Goal: Use online tool/utility: Utilize a website feature to perform a specific function

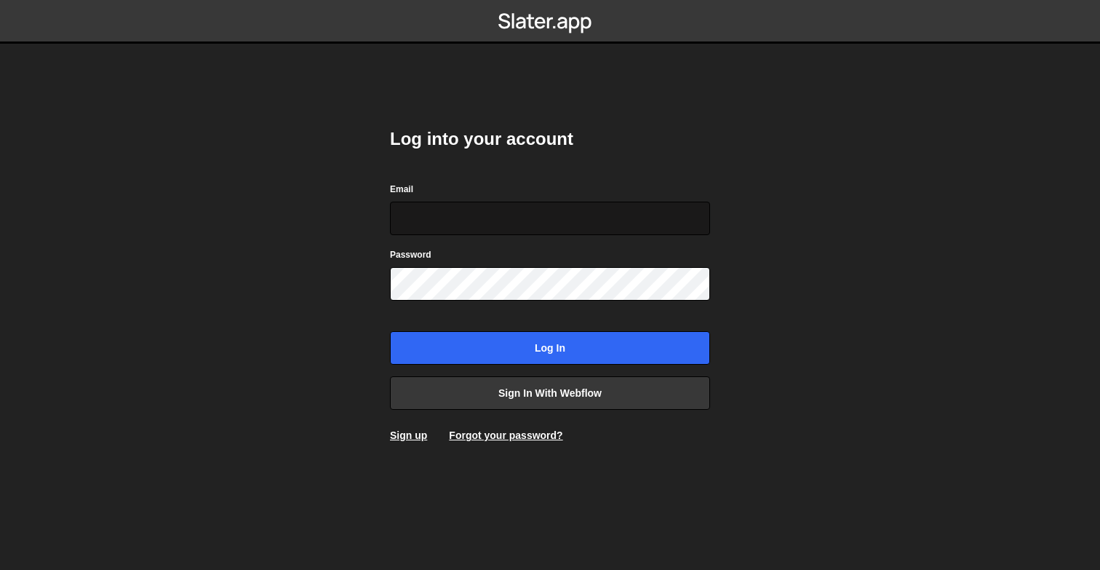
click at [486, 212] on input "Email" at bounding box center [550, 218] width 320 height 33
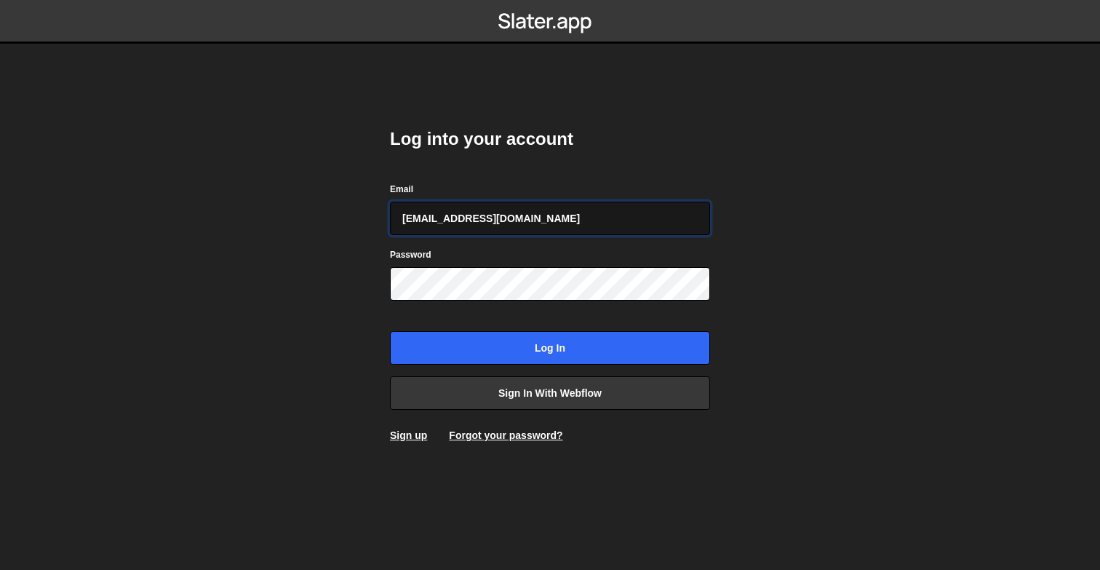
click at [541, 214] on input "[EMAIL_ADDRESS][DOMAIN_NAME]" at bounding box center [550, 218] width 320 height 33
type input "[PERSON_NAME][EMAIL_ADDRESS][DOMAIN_NAME]"
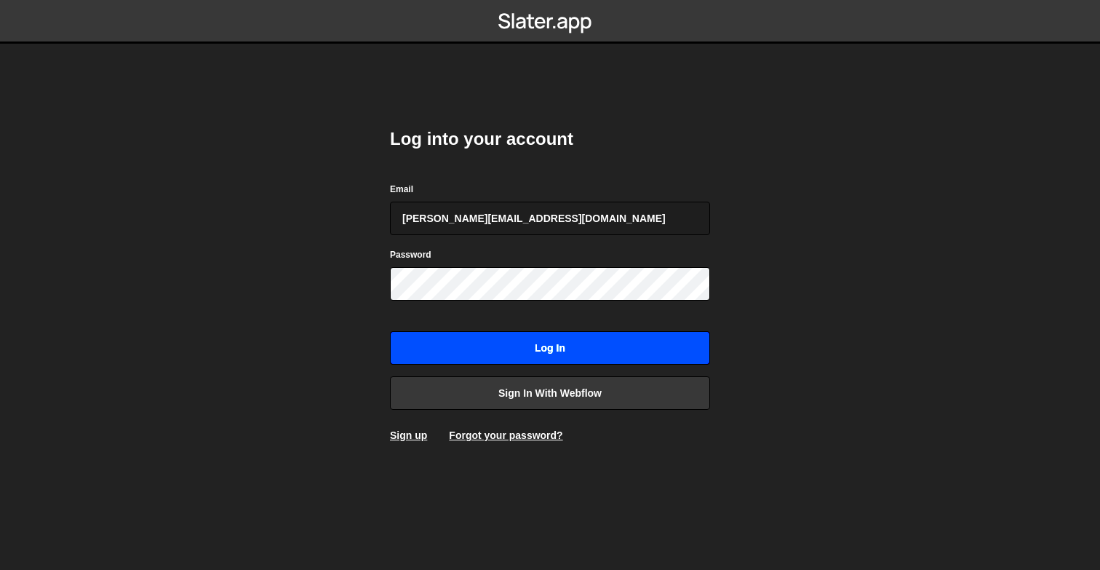
click at [562, 351] on input "Log in" at bounding box center [550, 347] width 320 height 33
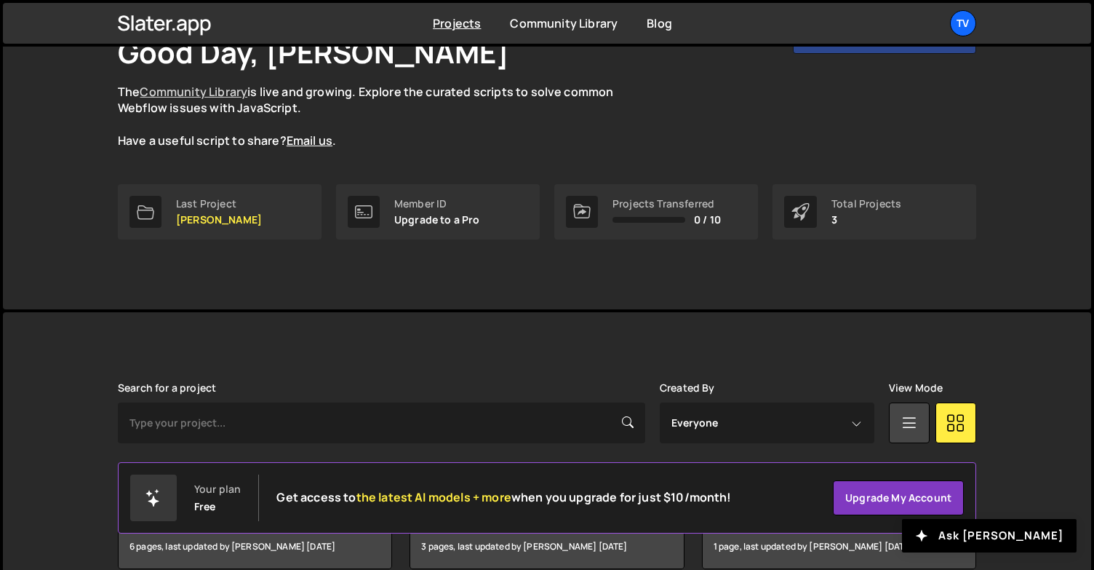
scroll to position [179, 0]
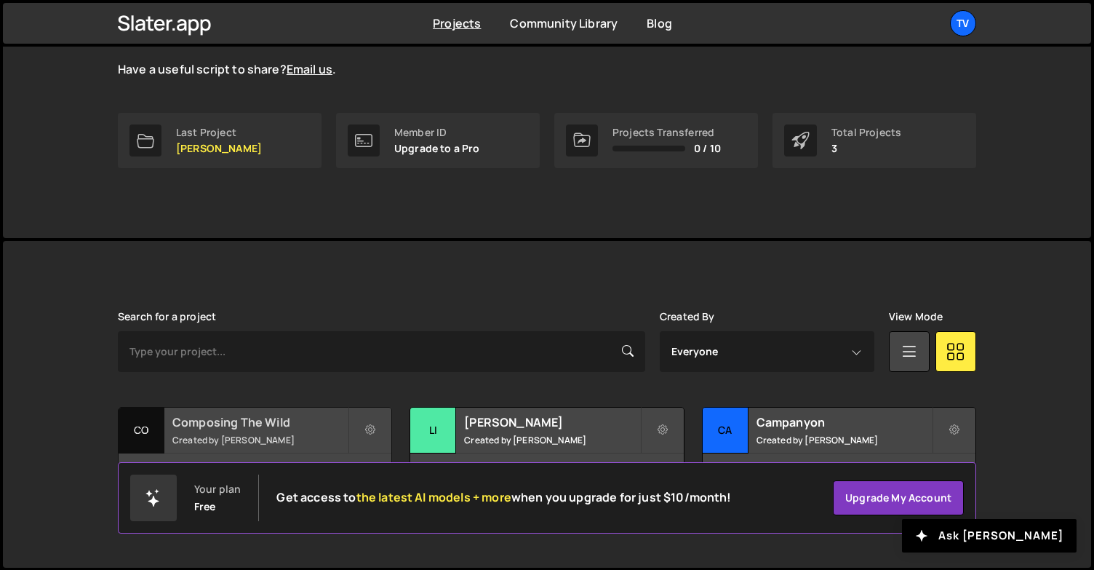
click at [198, 426] on h2 "Composing The Wild" at bounding box center [259, 422] width 175 height 16
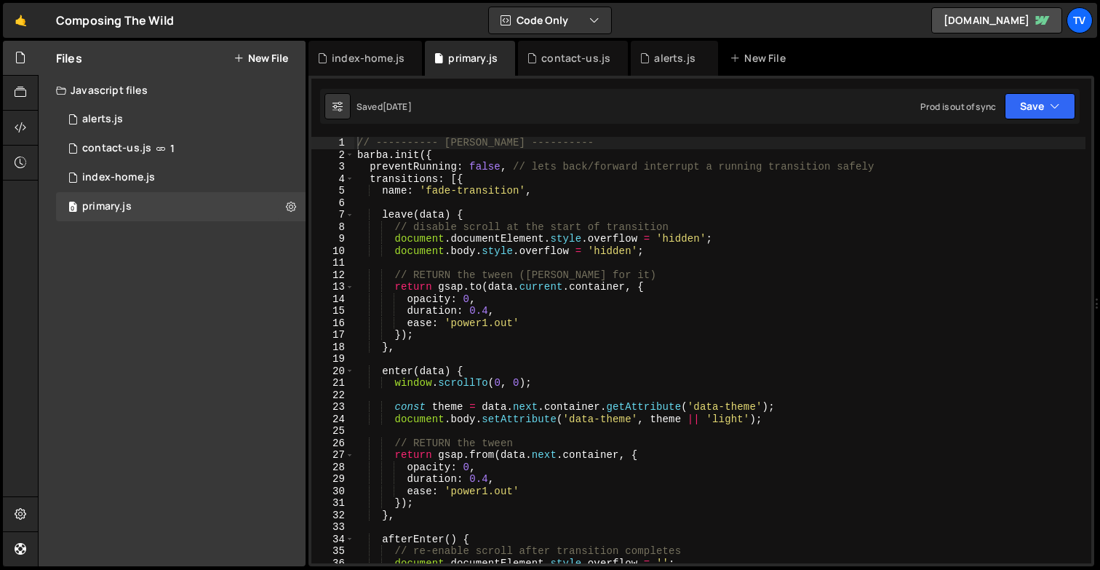
scroll to position [3934, 0]
click at [116, 126] on div "1 alerts.js 0" at bounding box center [181, 119] width 250 height 29
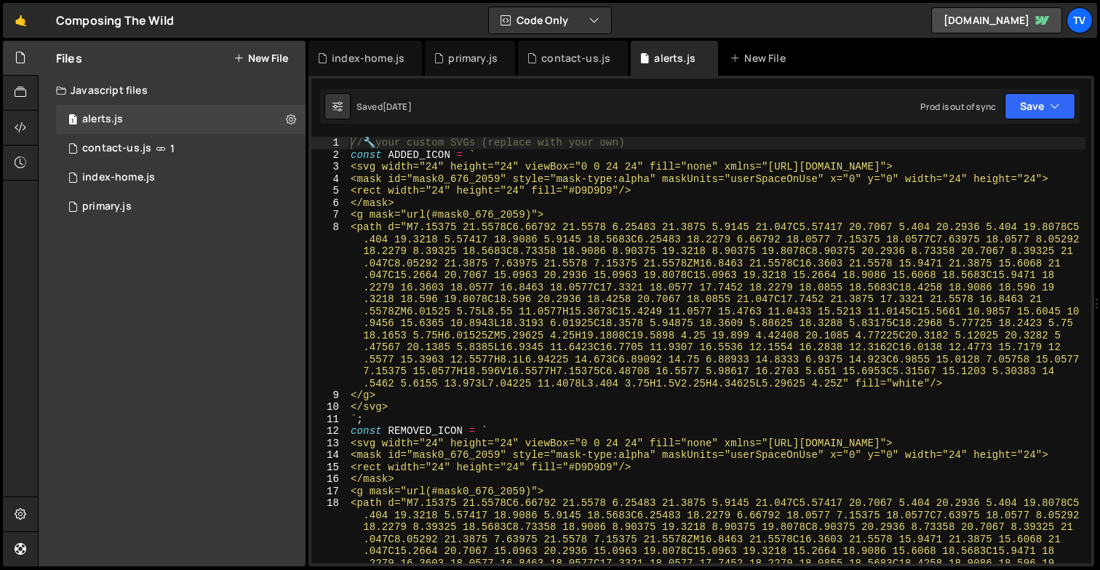
click at [461, 300] on div "// 🔧 your custom SVGs (replace with your own) const ADDED_ICON = ` <svg width="…" at bounding box center [717, 440] width 738 height 607
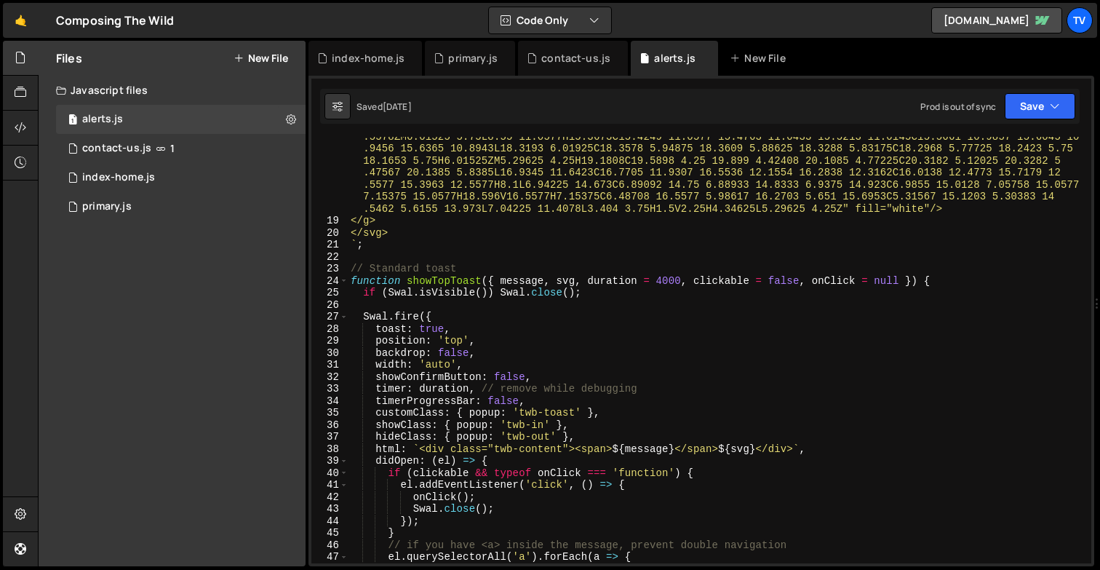
scroll to position [450, 0]
click at [461, 300] on div "<path d="M7.15375 21.5578C6.66792 21.5578 6.25483 21.3875 5.9145 21.047C5.57417…" at bounding box center [717, 350] width 738 height 607
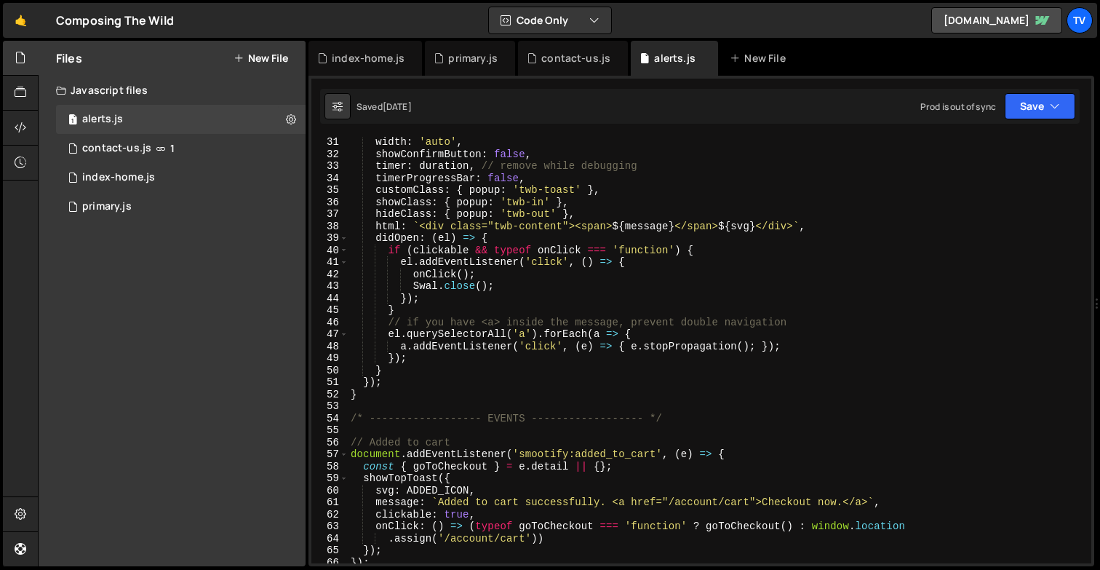
scroll to position [674, 0]
click at [470, 365] on div "width : 'auto' , showConfirmButton : false , timer : duration , // remove while…" at bounding box center [717, 360] width 738 height 450
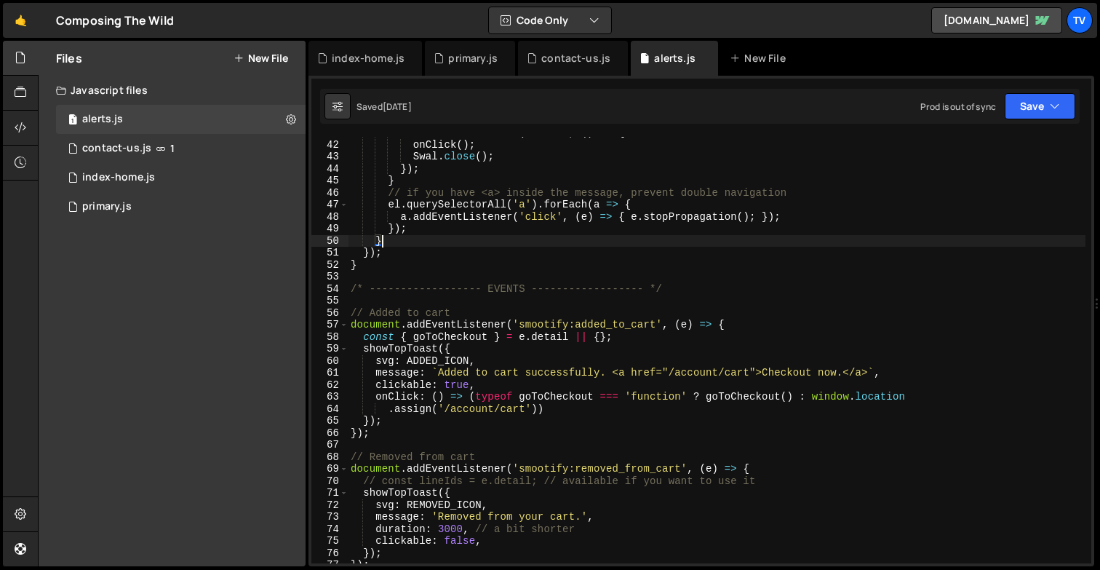
scroll to position [803, 0]
click at [470, 365] on div "el . addEventListener ( 'click' , ( ) => { onClick ( ) ; Swal . close ( ) ; }) …" at bounding box center [717, 351] width 738 height 450
type textarea "svg: ADDED_ICON,"
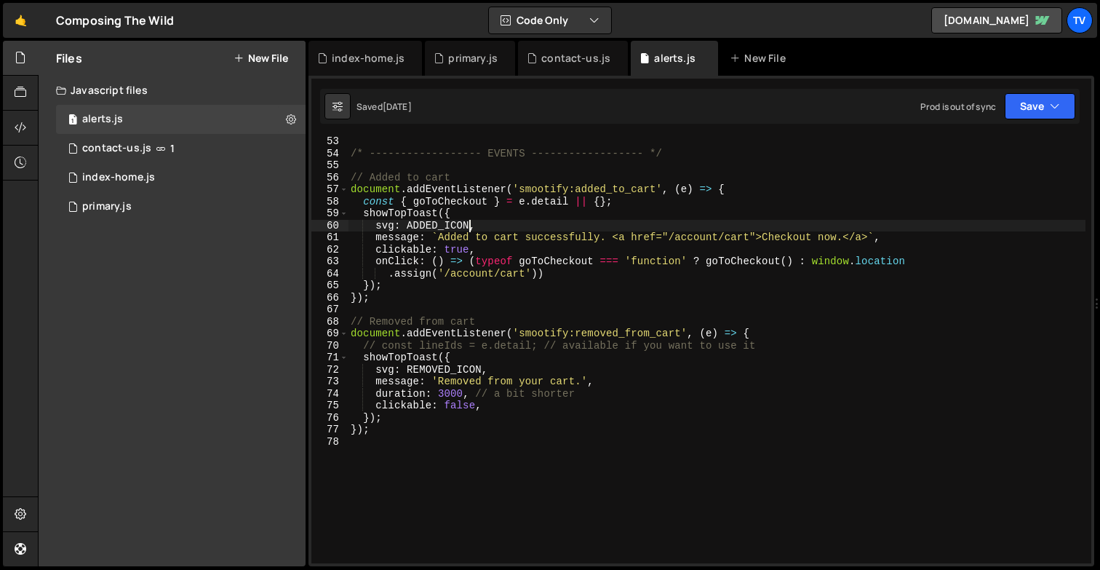
scroll to position [938, 0]
click at [10, 137] on div at bounding box center [21, 128] width 36 height 35
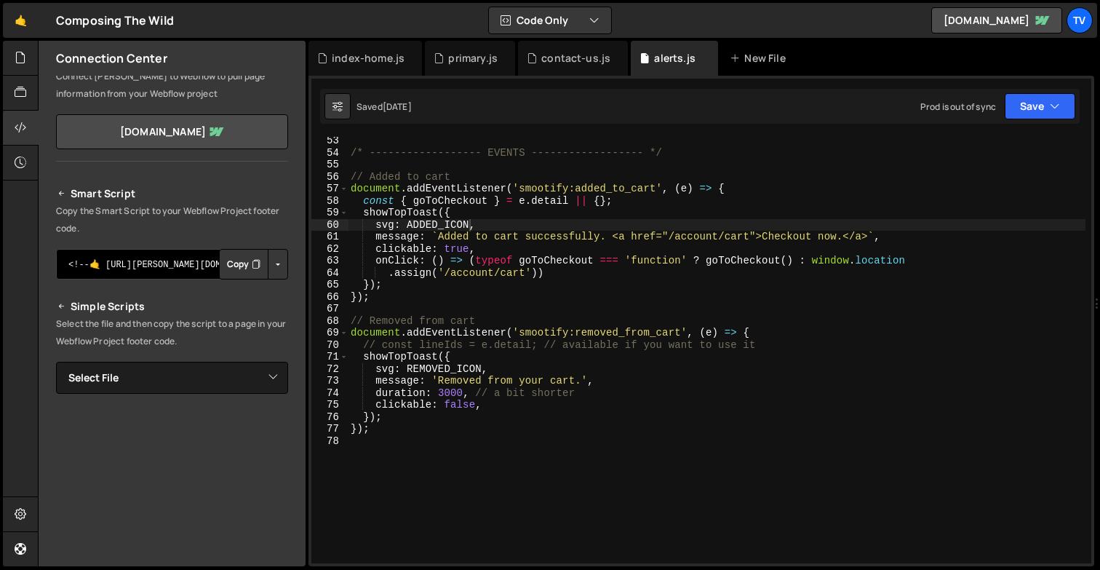
scroll to position [62, 0]
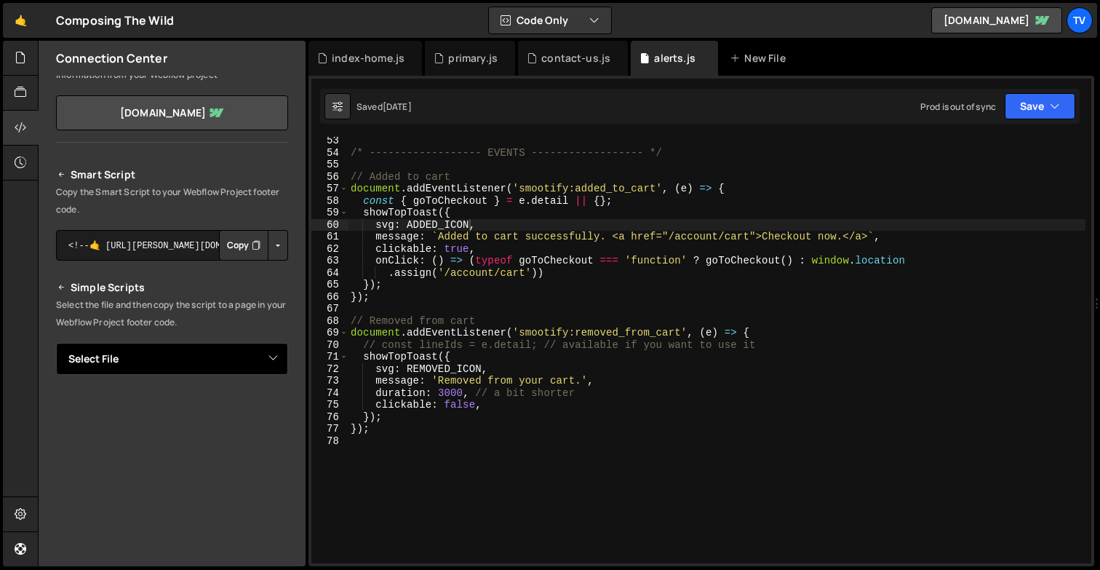
click at [171, 347] on select "Select File alerts.js contact-us.js index-home.js primary.js" at bounding box center [172, 359] width 232 height 32
select select "45627"
click at [56, 343] on select "Select File alerts.js contact-us.js index-home.js primary.js" at bounding box center [172, 359] width 232 height 32
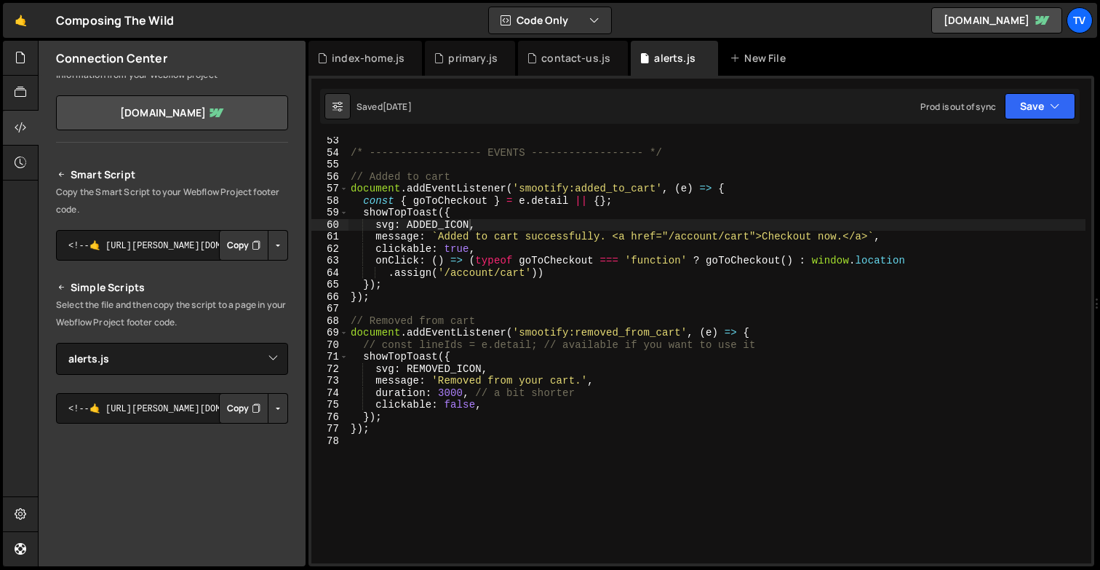
click at [237, 400] on button "Copy" at bounding box center [243, 408] width 49 height 31
click at [658, 474] on div "/* ------------------ EVENTS ------------------ */ // Added to cart document . …" at bounding box center [717, 360] width 738 height 450
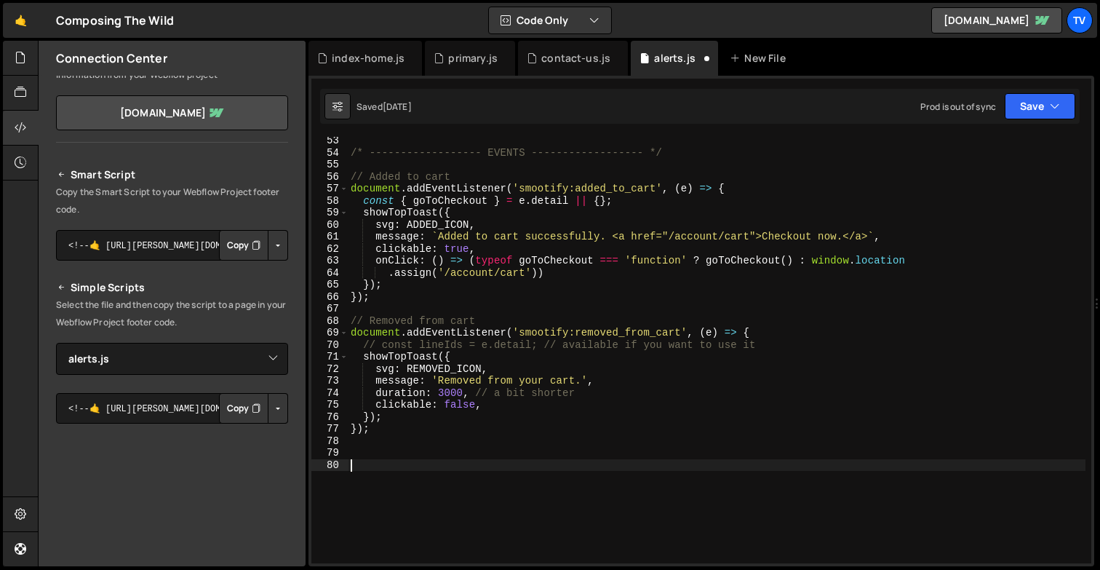
click at [488, 171] on div "/* ------------------ EVENTS ------------------ */ // Added to cart document . …" at bounding box center [717, 360] width 738 height 450
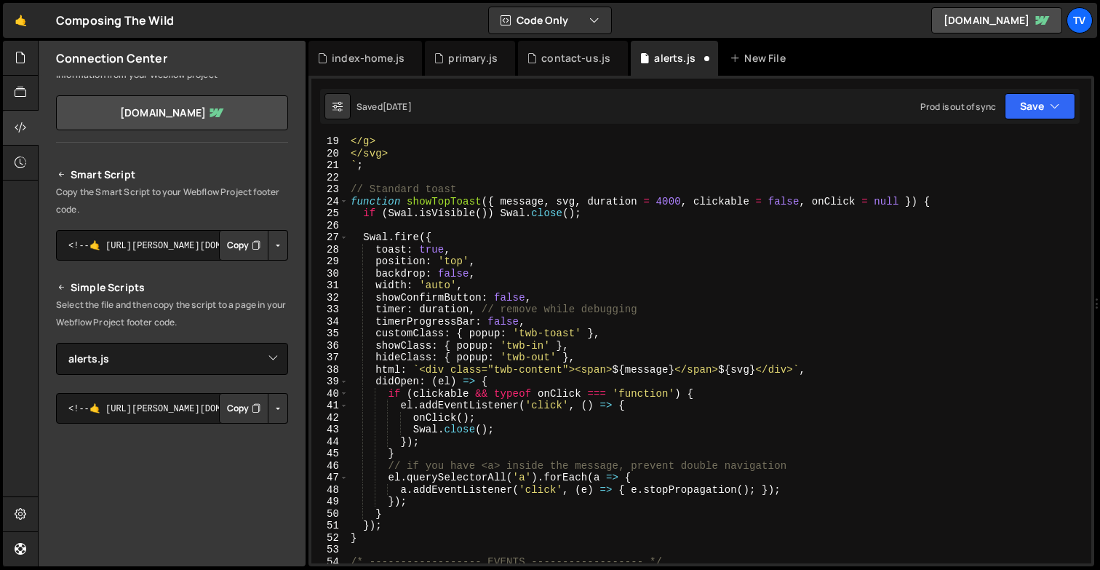
scroll to position [532, 0]
click at [581, 275] on div "</g> </svg> ` ; // Standard toast function showTopToast ( { message , svg , dur…" at bounding box center [717, 358] width 738 height 450
click at [554, 316] on div "</g> </svg> ` ; // Standard toast function showTopToast ( { message , svg , dur…" at bounding box center [717, 358] width 738 height 450
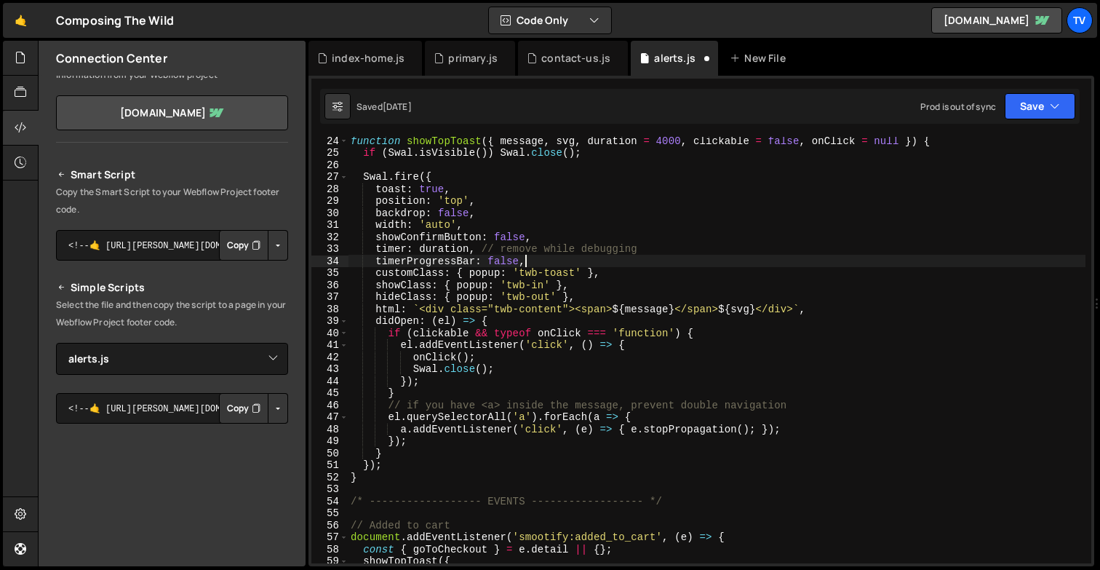
scroll to position [1053, 0]
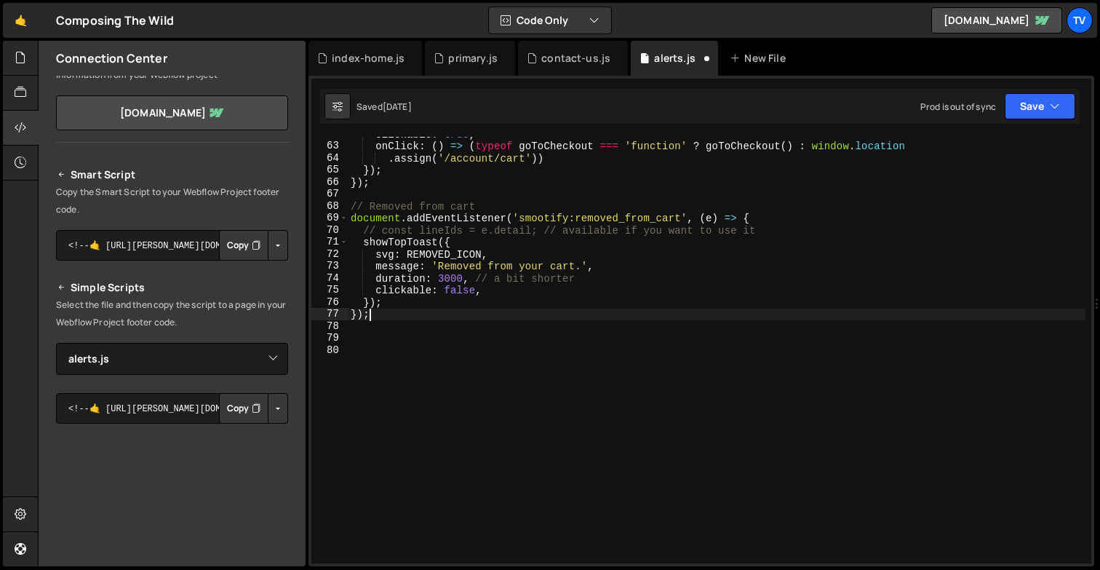
click at [554, 316] on div "clickable : true , onClick : ( ) => ( typeof goToCheckout === 'function' ? goTo…" at bounding box center [717, 353] width 738 height 450
type textarea "});"
click at [469, 369] on div "clickable : true , onClick : ( ) => ( typeof goToCheckout === 'function' ? goTo…" at bounding box center [717, 353] width 738 height 450
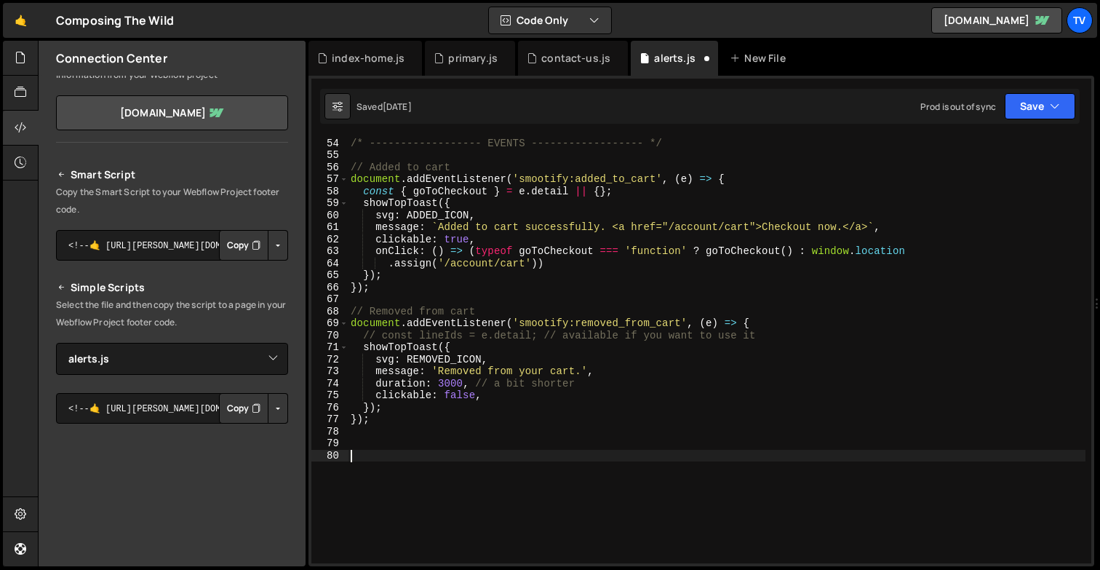
scroll to position [938, 0]
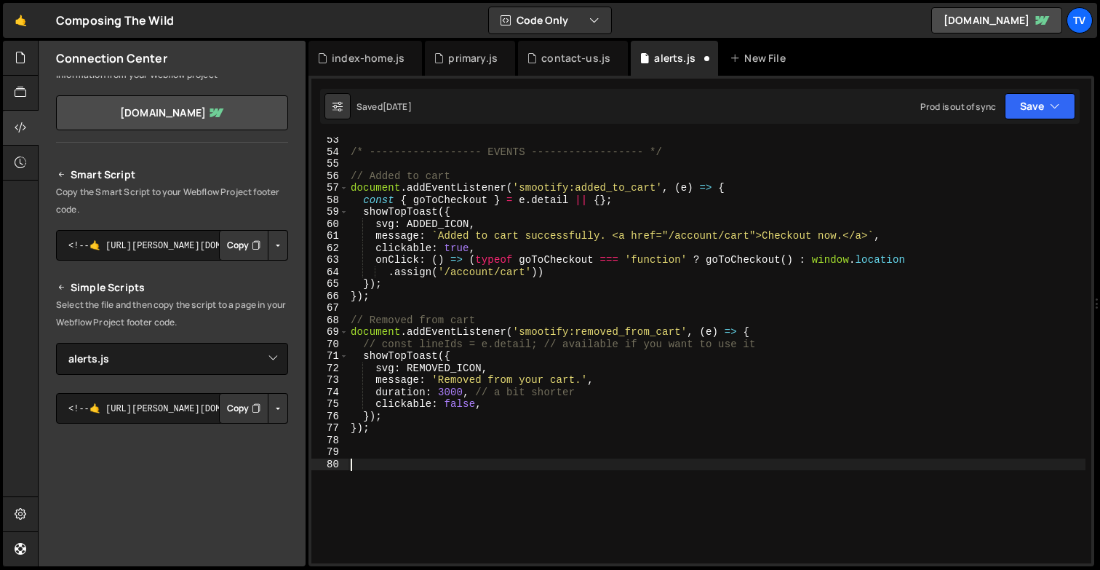
click at [474, 322] on div "/* ------------------ EVENTS ------------------ */ // Added to cart document . …" at bounding box center [717, 359] width 738 height 450
type textarea "// Removed from cart"
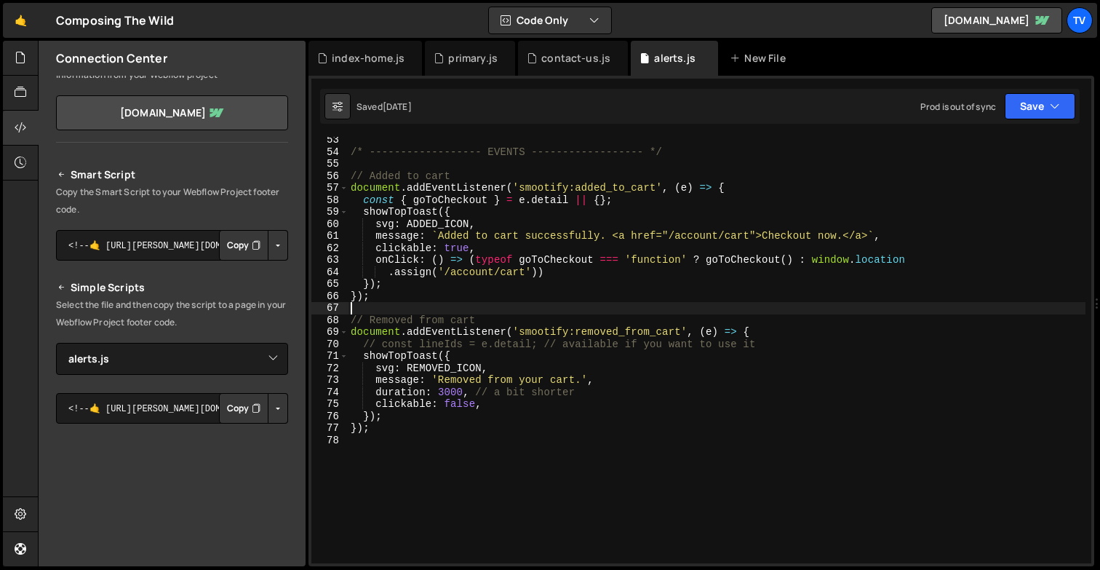
click at [522, 303] on div "/* ------------------ EVENTS ------------------ */ // Added to cart document . …" at bounding box center [717, 359] width 738 height 450
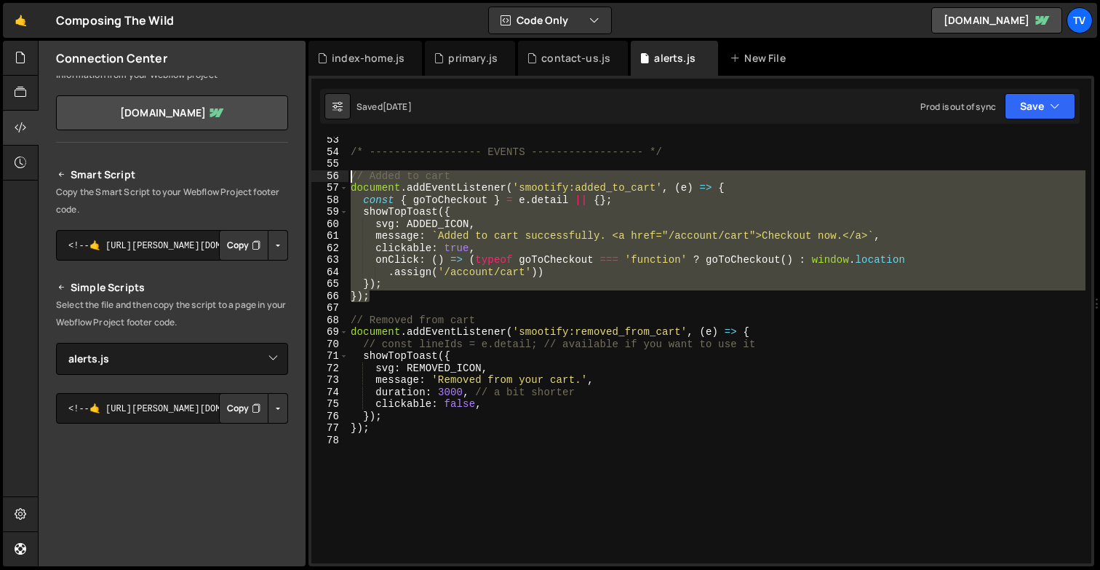
drag, startPoint x: 376, startPoint y: 297, endPoint x: 343, endPoint y: 178, distance: 123.2
click at [343, 178] on div "53 54 55 56 57 58 59 60 61 62 63 64 65 66 67 68 69 70 71 72 73 74 75 76 77 78 /…" at bounding box center [701, 350] width 780 height 426
type textarea "// Added to cart document.addEventListener('smootify:added_to_cart', (e) => {"
paste textarea
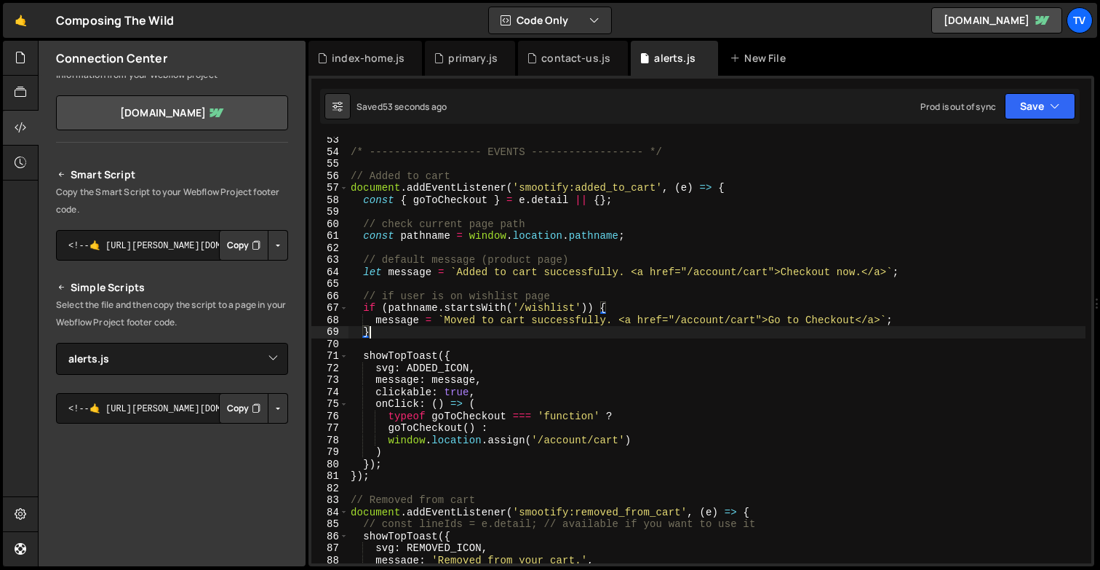
click at [514, 329] on div "/* ------------------ EVENTS ------------------ */ // Added to cart document . …" at bounding box center [717, 359] width 738 height 450
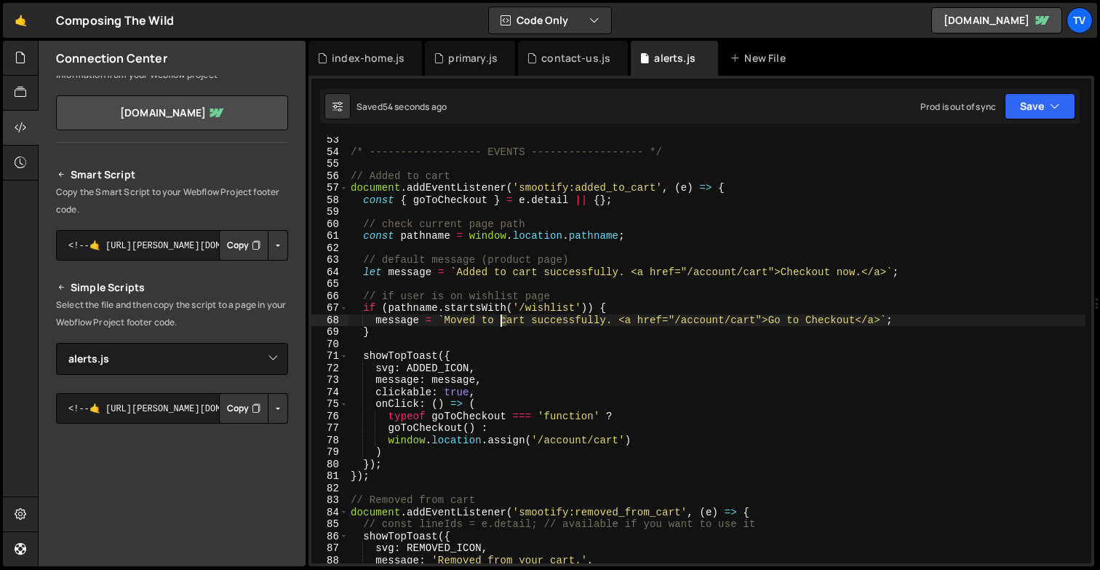
click at [503, 320] on div "/* ------------------ EVENTS ------------------ */ // Added to cart document . …" at bounding box center [717, 359] width 738 height 450
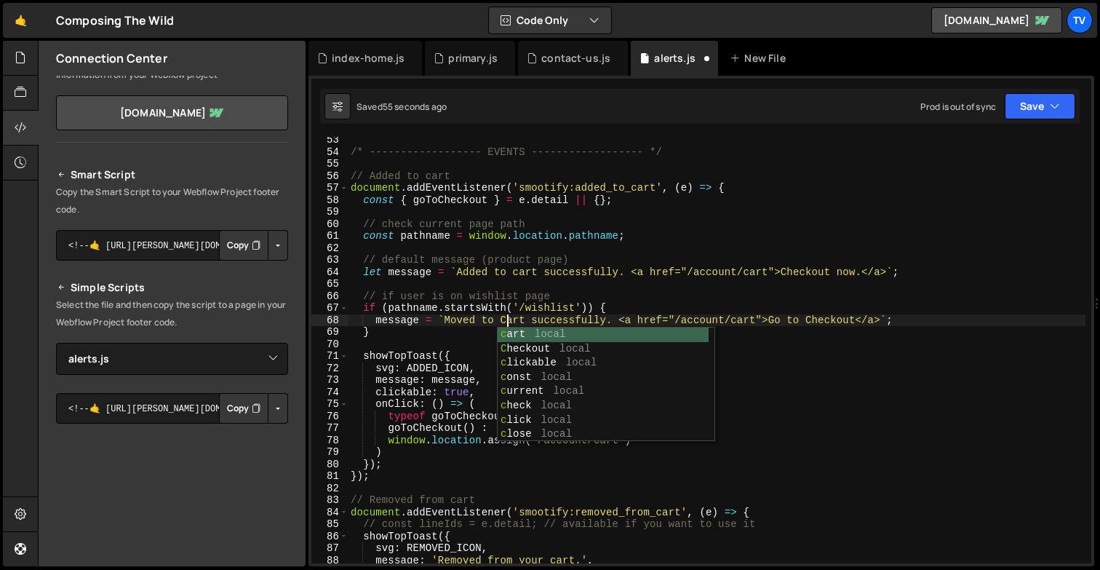
scroll to position [0, 10]
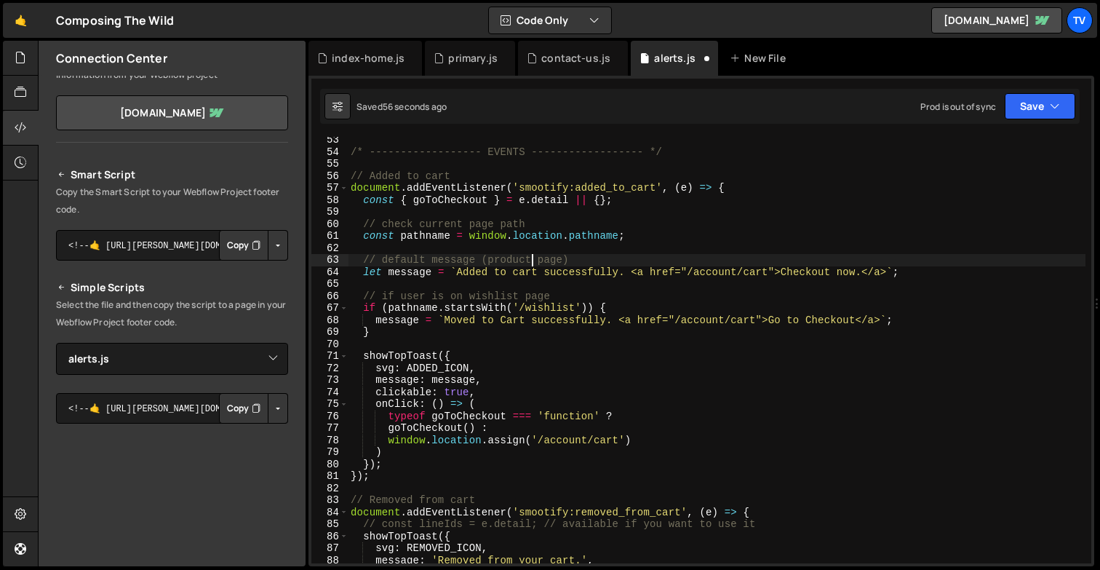
click at [533, 266] on div "/* ------------------ EVENTS ------------------ */ // Added to cart document . …" at bounding box center [717, 359] width 738 height 450
click at [555, 323] on div "/* ------------------ EVENTS ------------------ */ // Added to cart document . …" at bounding box center [717, 359] width 738 height 450
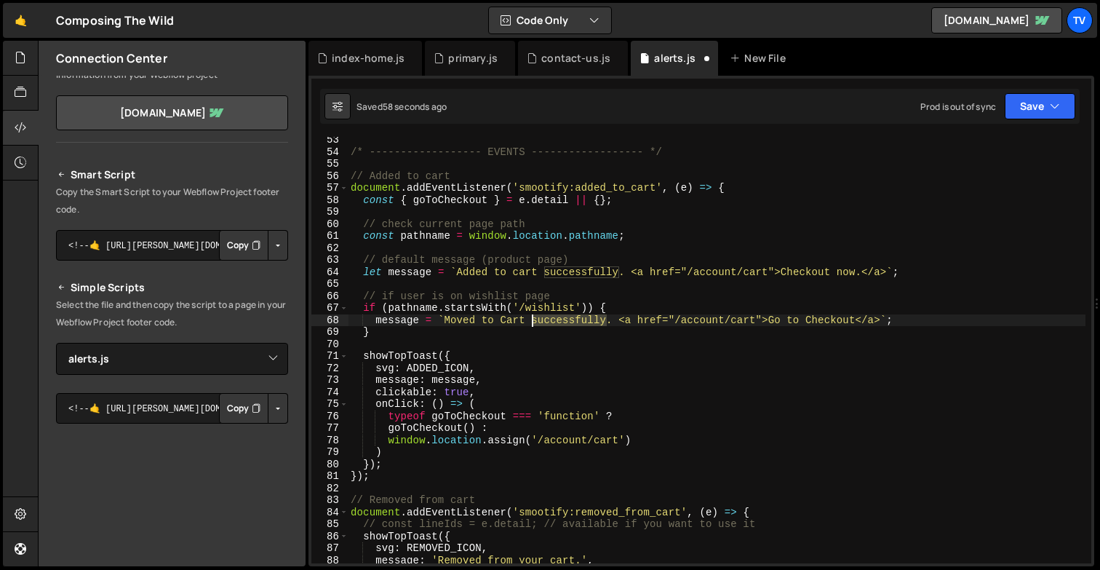
click at [555, 323] on div "/* ------------------ EVENTS ------------------ */ // Added to cart document . …" at bounding box center [717, 359] width 738 height 450
drag, startPoint x: 784, startPoint y: 271, endPoint x: 861, endPoint y: 271, distance: 76.4
click at [861, 271] on div "/* ------------------ EVENTS ------------------ */ // Added to cart document . …" at bounding box center [717, 359] width 738 height 450
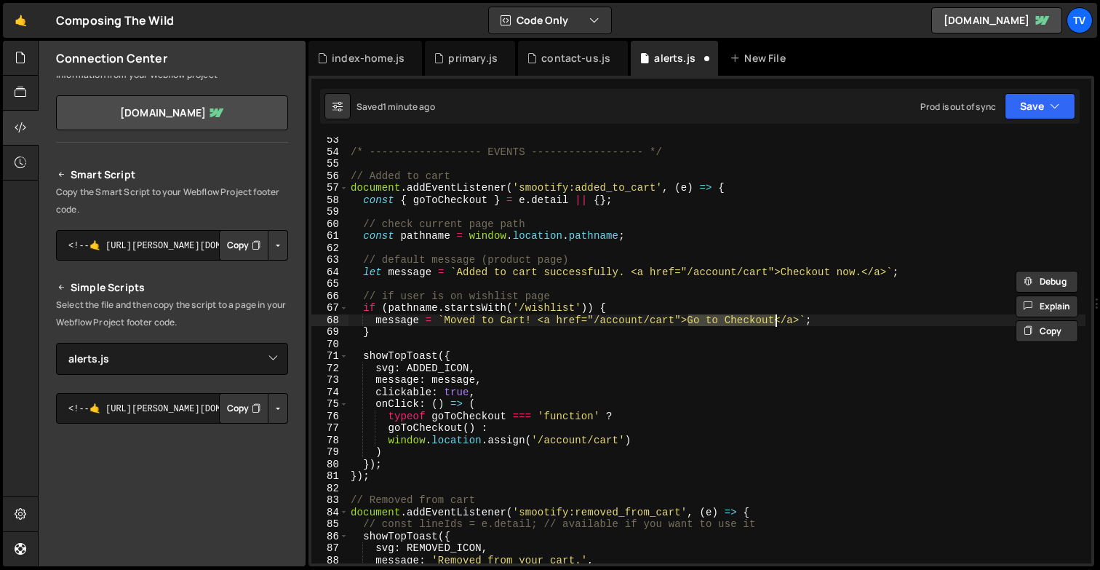
drag, startPoint x: 690, startPoint y: 319, endPoint x: 777, endPoint y: 324, distance: 86.8
click at [777, 324] on div "/* ------------------ EVENTS ------------------ */ // Added to cart document . …" at bounding box center [717, 359] width 738 height 450
paste textarea "Checkout now."
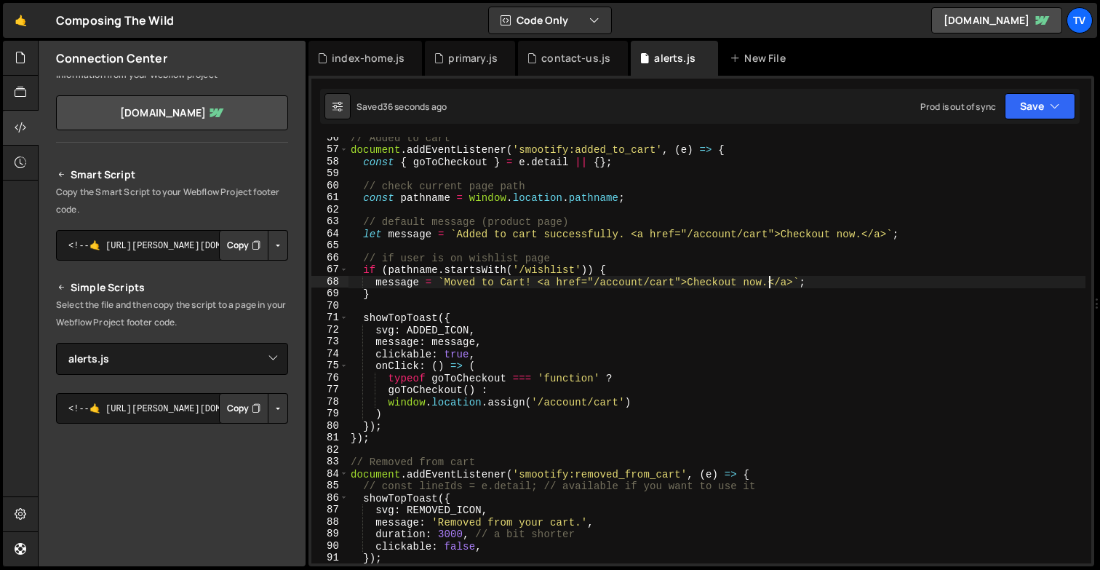
scroll to position [988, 0]
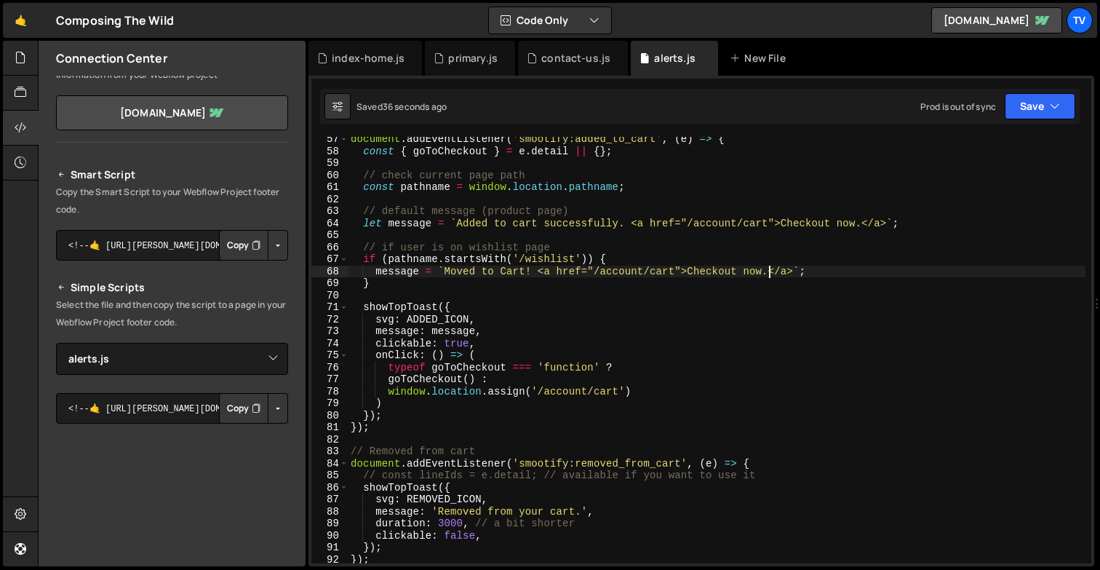
click at [389, 311] on div "document . addEventListener ( 'smootify:added_to_cart' , ( e ) => { const { goT…" at bounding box center [717, 358] width 738 height 450
type textarea "showTopToast({"
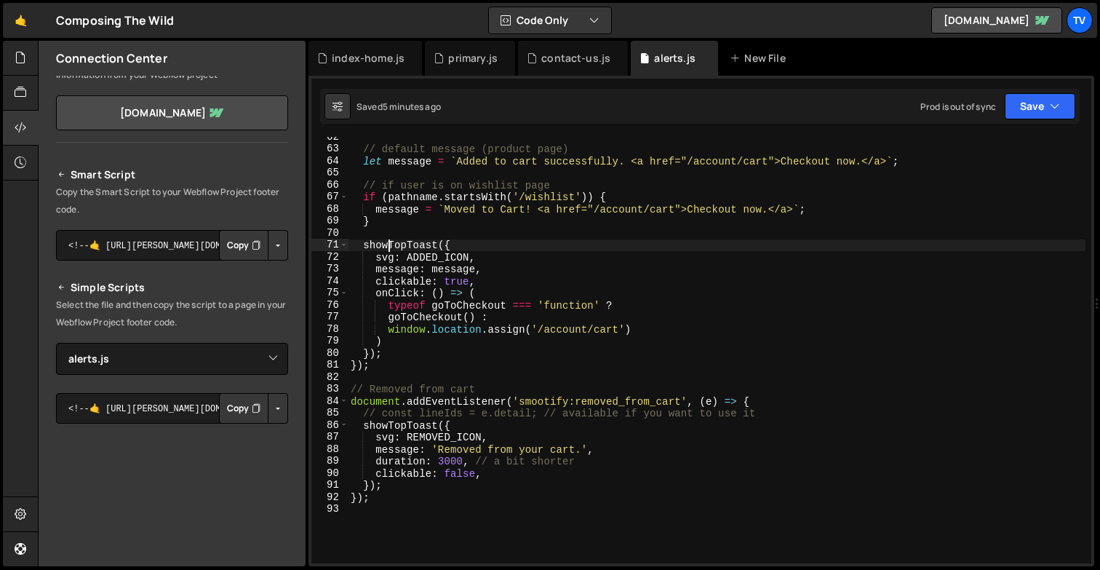
scroll to position [1097, 0]
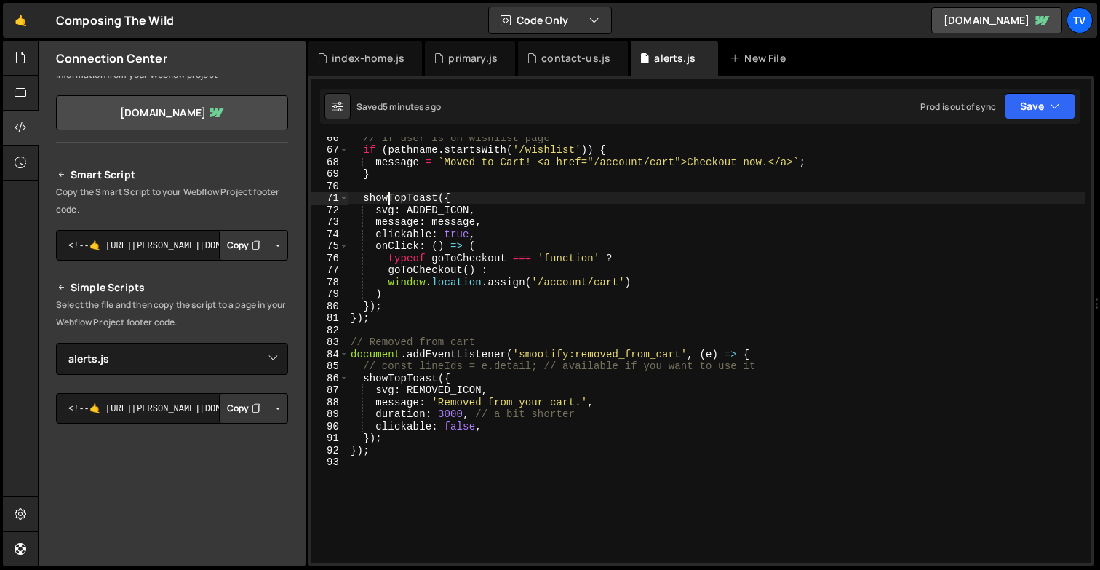
click at [396, 535] on div "// if user is on wishlist page if ( pathname . startsWith ( '/wishlist' )) { me…" at bounding box center [717, 357] width 738 height 450
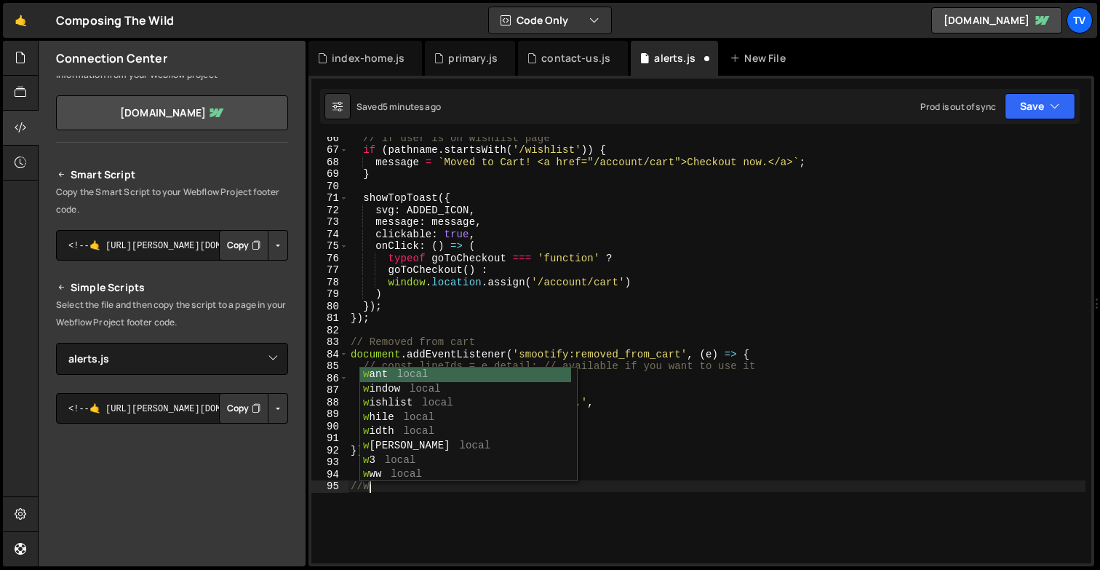
scroll to position [0, 0]
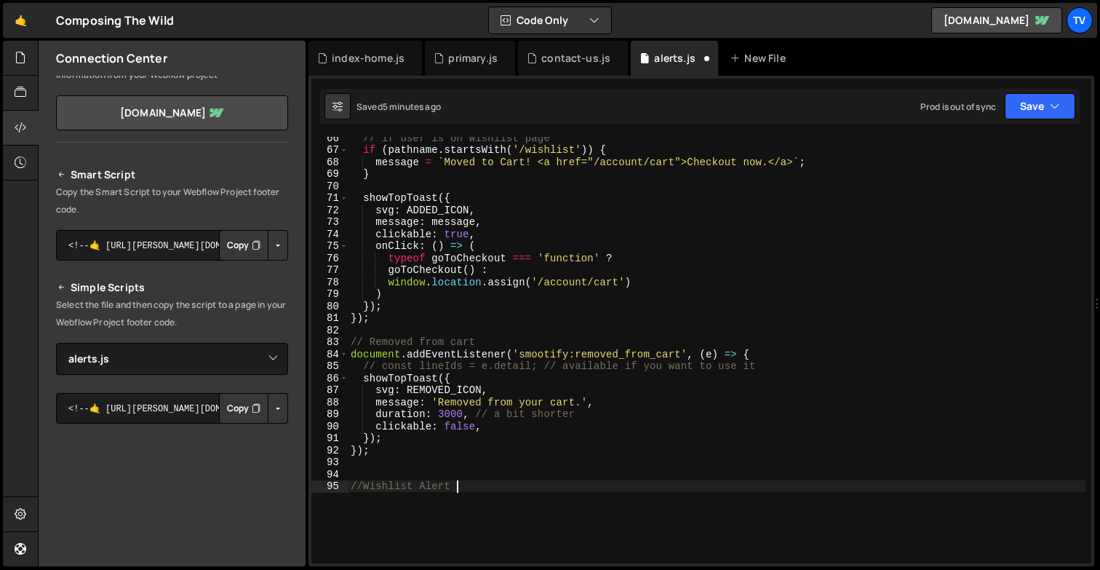
type textarea "//Wishlist Alert"
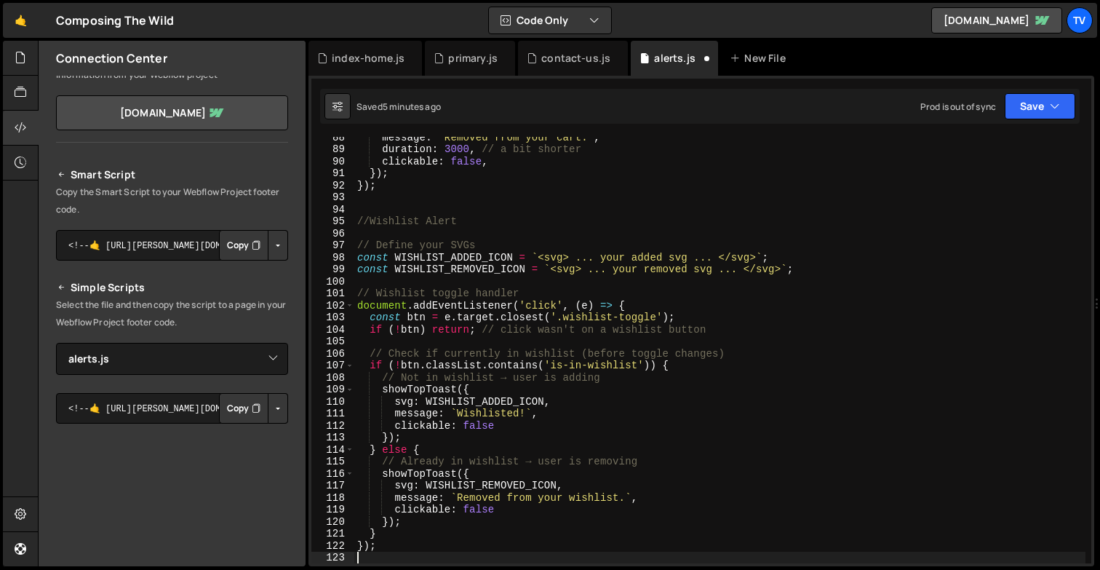
scroll to position [1362, 0]
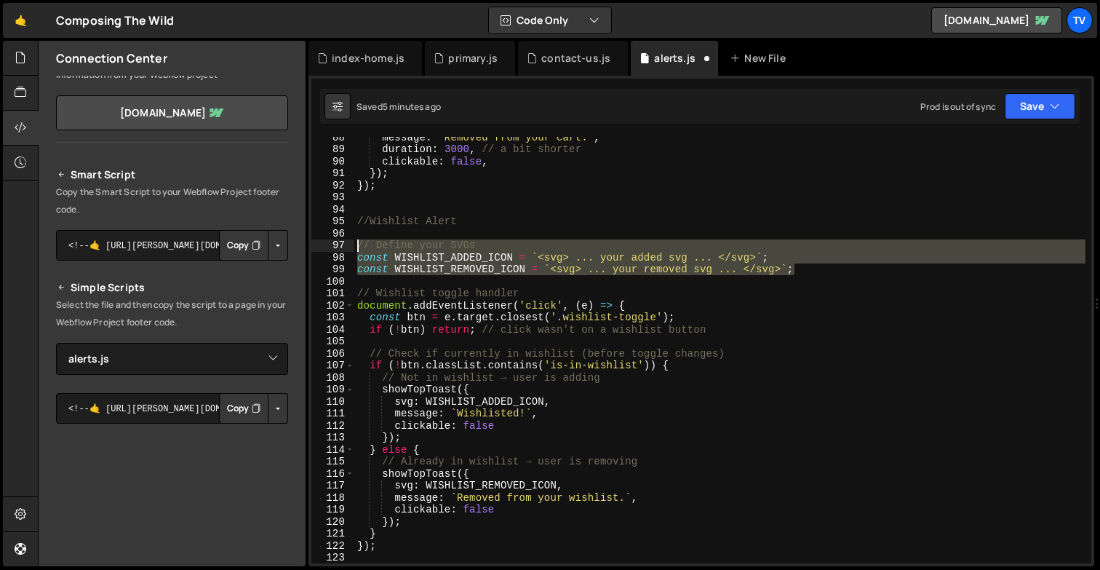
drag, startPoint x: 799, startPoint y: 270, endPoint x: 350, endPoint y: 248, distance: 449.4
click at [350, 248] on div "88 89 90 91 92 93 94 95 96 97 98 99 100 101 102 103 104 105 106 107 108 109 110…" at bounding box center [701, 350] width 780 height 426
type textarea "// Define your SVGs const WISHLIST_ADDED_ICON = `<svg> ... your added svg ... <…"
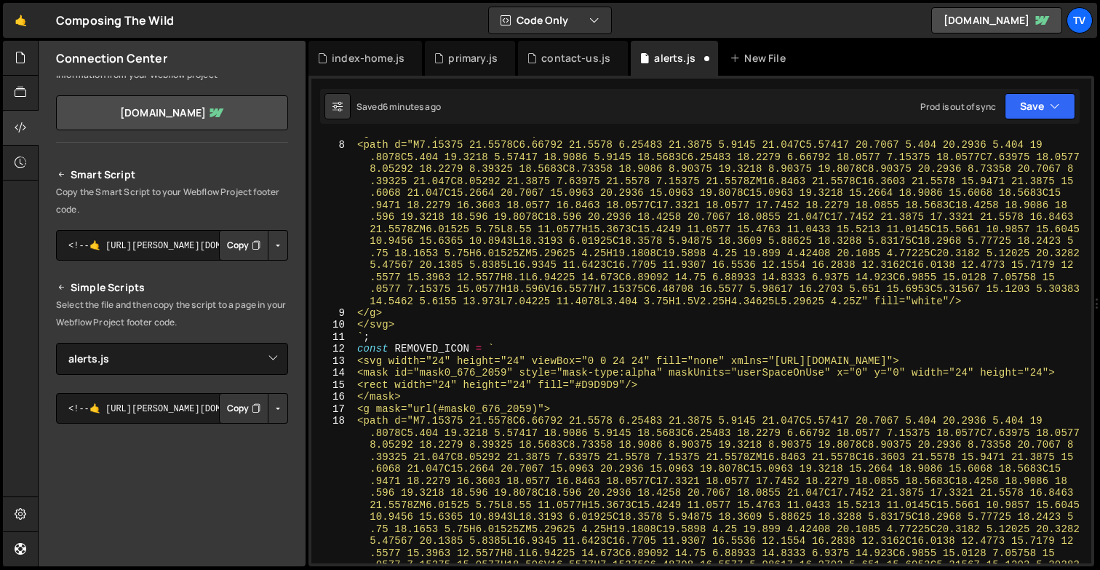
scroll to position [82, 0]
click at [378, 340] on div "<g mask="url(#mask0_676_2059)"> <path d="M7.15375 21.5578C6.66792 21.5578 6.254…" at bounding box center [719, 430] width 731 height 607
type textarea "`;"
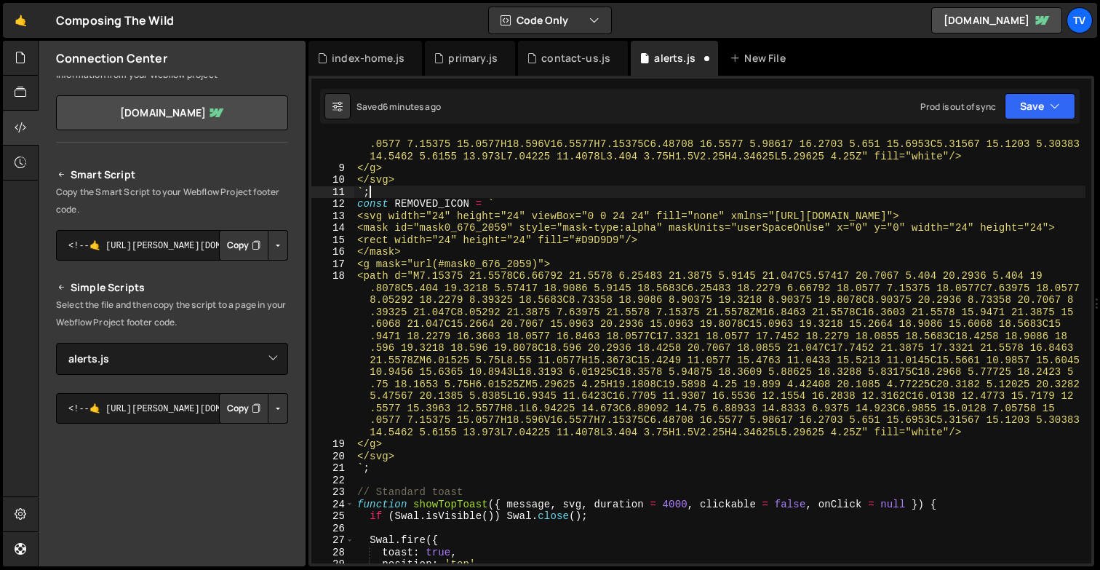
scroll to position [231, 0]
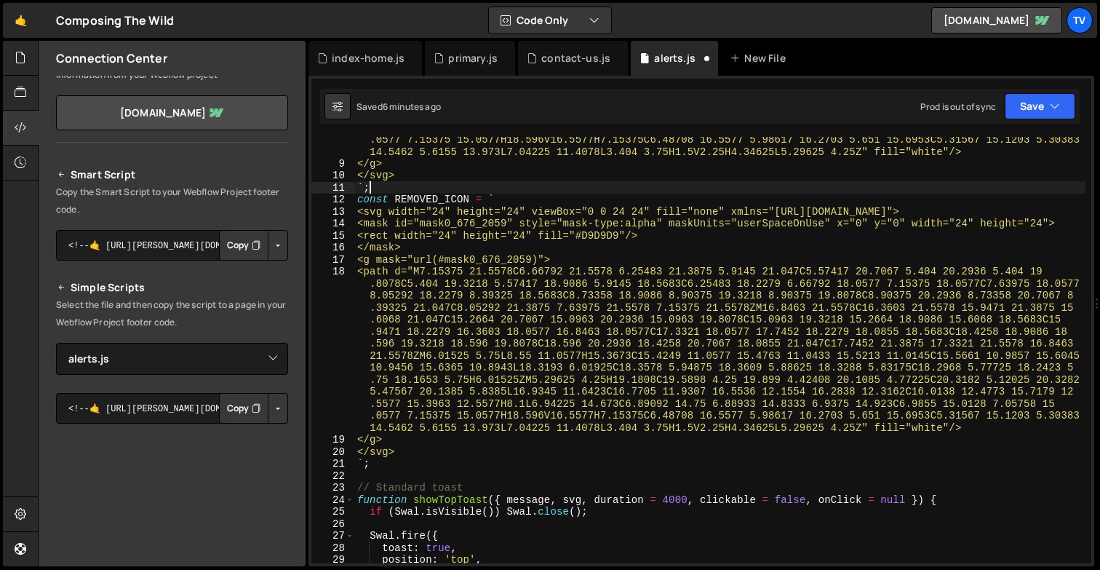
click at [386, 464] on div "<path d="M7.15375 21.5578C6.66792 21.5578 6.25483 21.3875 5.9145 21.047C5.57417…" at bounding box center [719, 292] width 731 height 607
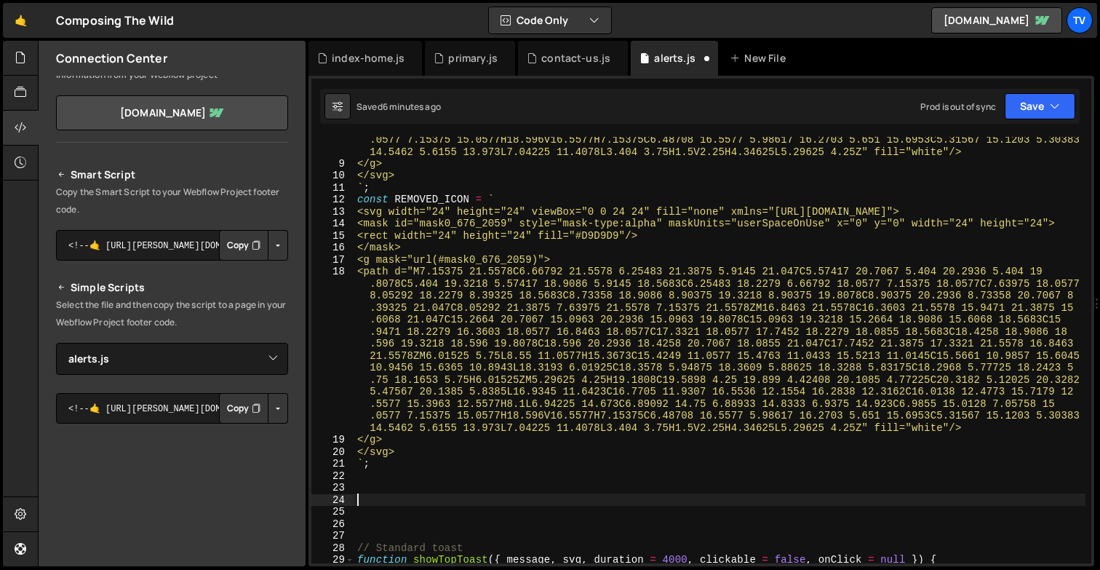
paste textarea "const WISHLIST_REMOVED_ICON = `<svg> ... your removed svg ... </svg>`;"
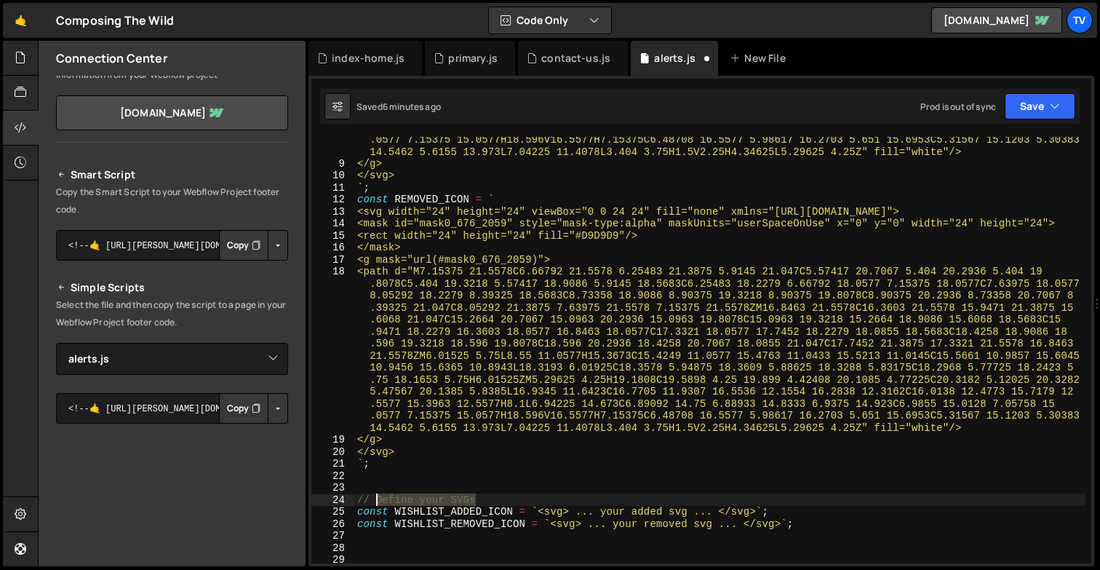
drag, startPoint x: 479, startPoint y: 499, endPoint x: 377, endPoint y: 499, distance: 102.6
click at [377, 499] on div "<path d="M7.15375 21.5578C6.66792 21.5578 6.25483 21.3875 5.9145 21.047C5.57417…" at bounding box center [719, 292] width 731 height 607
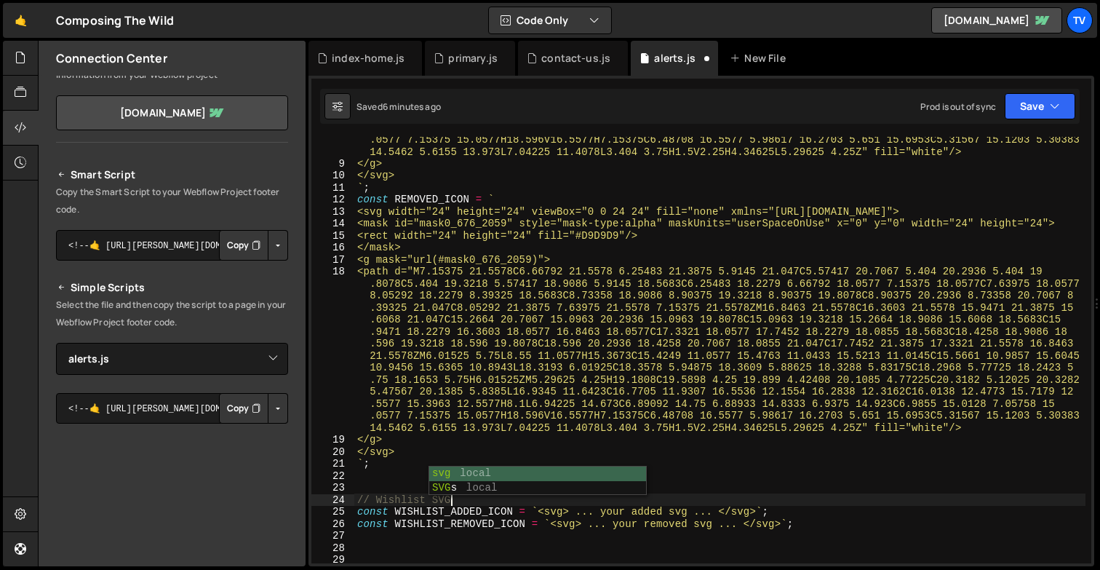
type textarea "// Wishlist SVGs"
click at [457, 490] on div "<path d="M7.15375 21.5578C6.66792 21.5578 6.25483 21.3875 5.9145 21.047C5.57417…" at bounding box center [719, 292] width 731 height 607
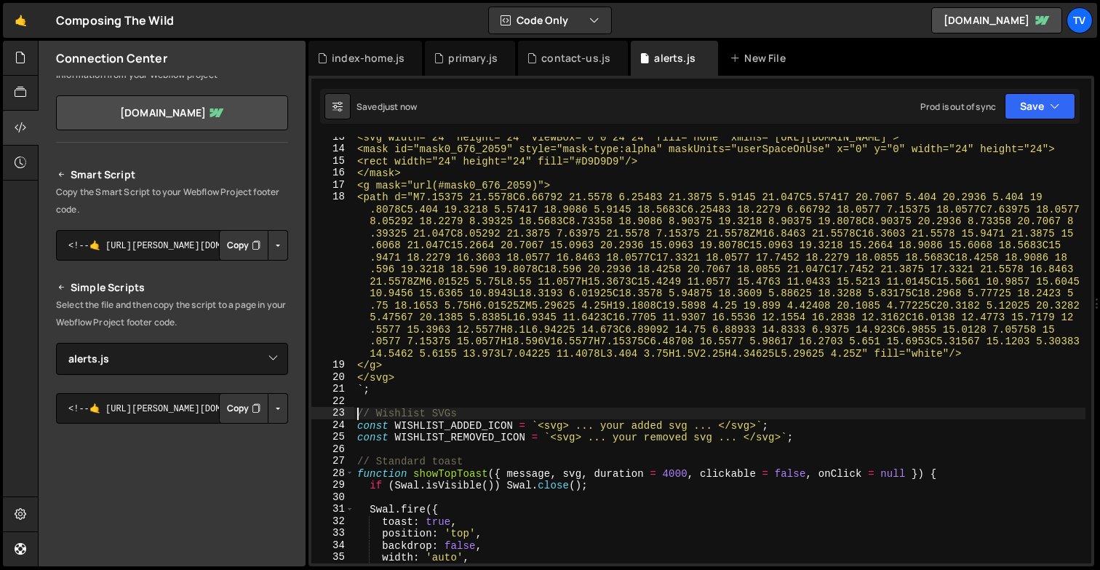
scroll to position [309, 0]
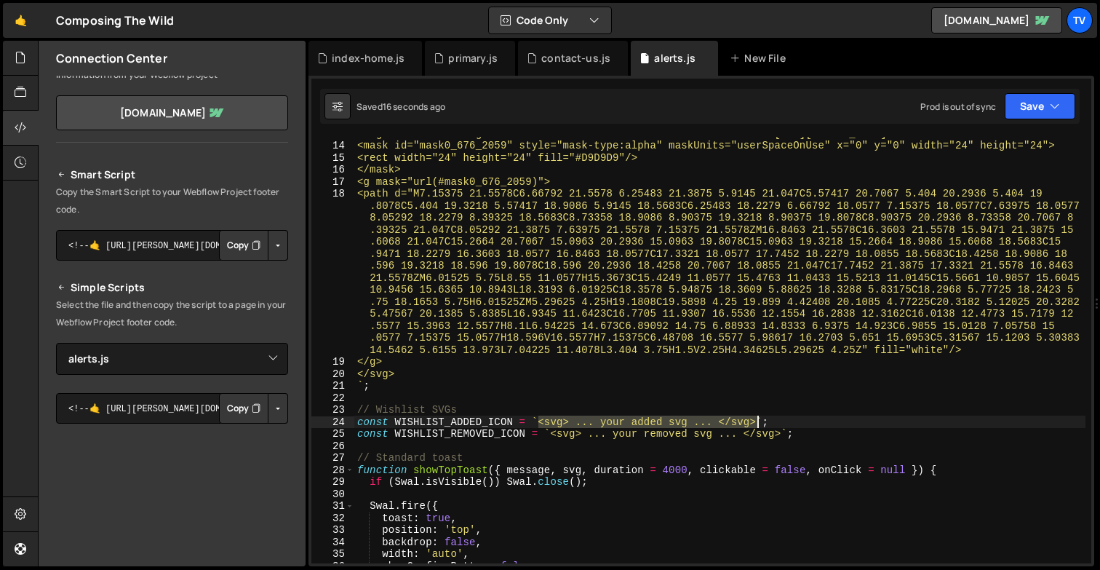
drag, startPoint x: 539, startPoint y: 423, endPoint x: 757, endPoint y: 421, distance: 217.5
click at [757, 421] on div "<svg width="24" height="24" viewBox="0 0 24 24" fill="none" xmlns="http://www.w…" at bounding box center [719, 352] width 731 height 450
paste textarea
type textarea "`;"
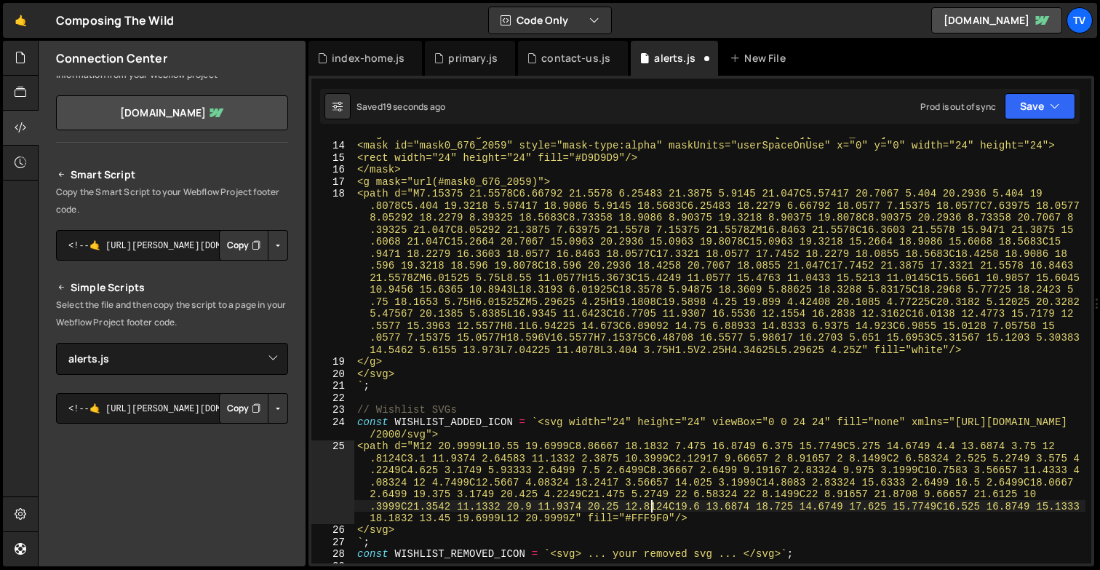
click at [650, 511] on div "<svg width="24" height="24" viewBox="0 0 24 24" fill="none" xmlns="http://www.w…" at bounding box center [719, 352] width 731 height 450
click at [649, 522] on div "<svg width="24" height="24" viewBox="0 0 24 24" fill="none" xmlns="http://www.w…" at bounding box center [719, 352] width 731 height 450
click at [647, 522] on div "<svg width="24" height="24" viewBox="0 0 24 24" fill="none" xmlns="http://www.w…" at bounding box center [719, 352] width 731 height 450
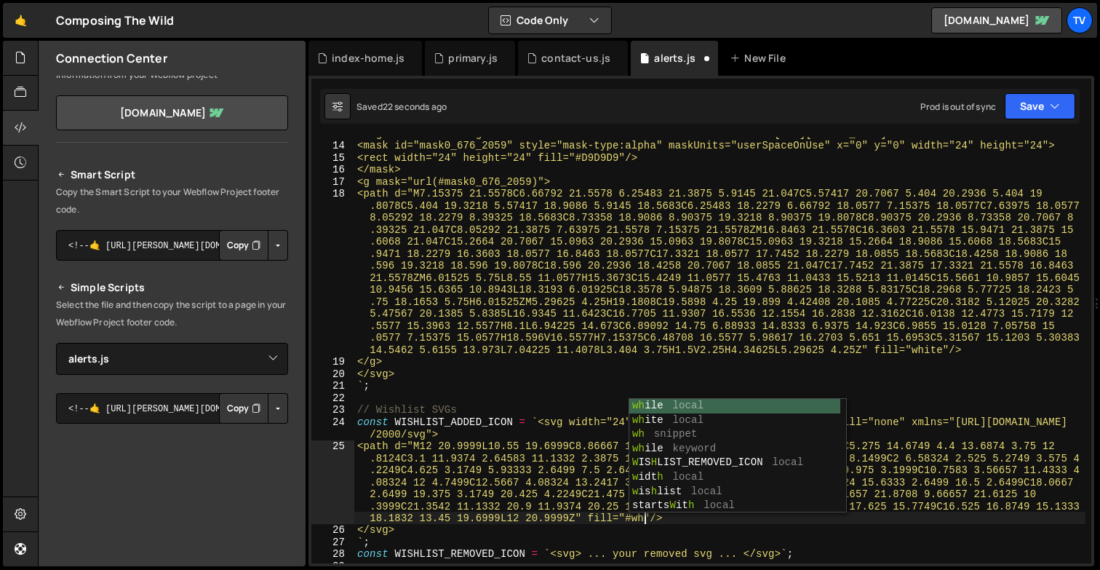
scroll to position [0, 0]
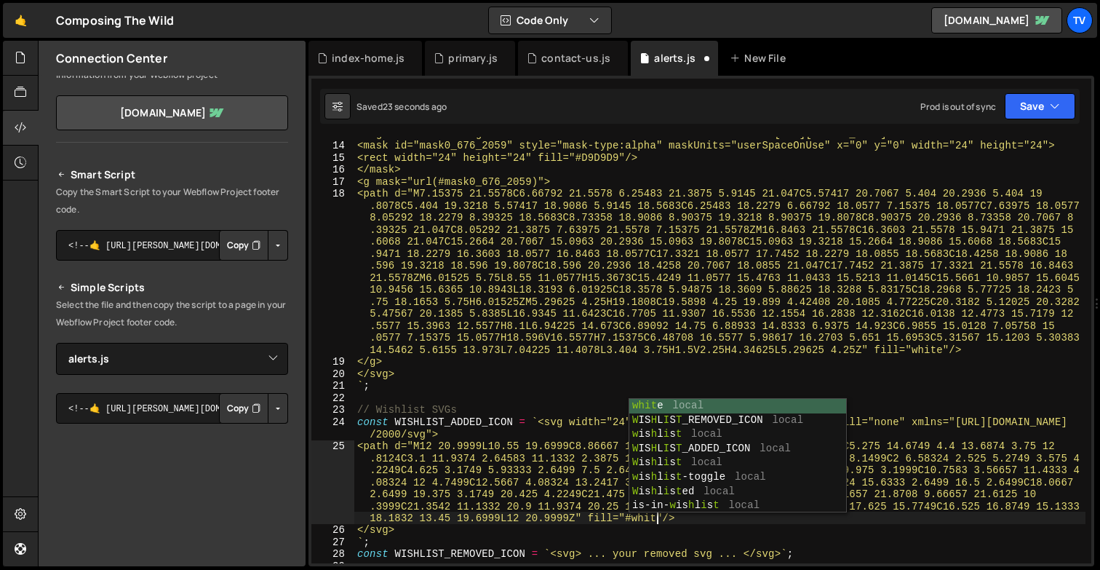
type textarea "white"
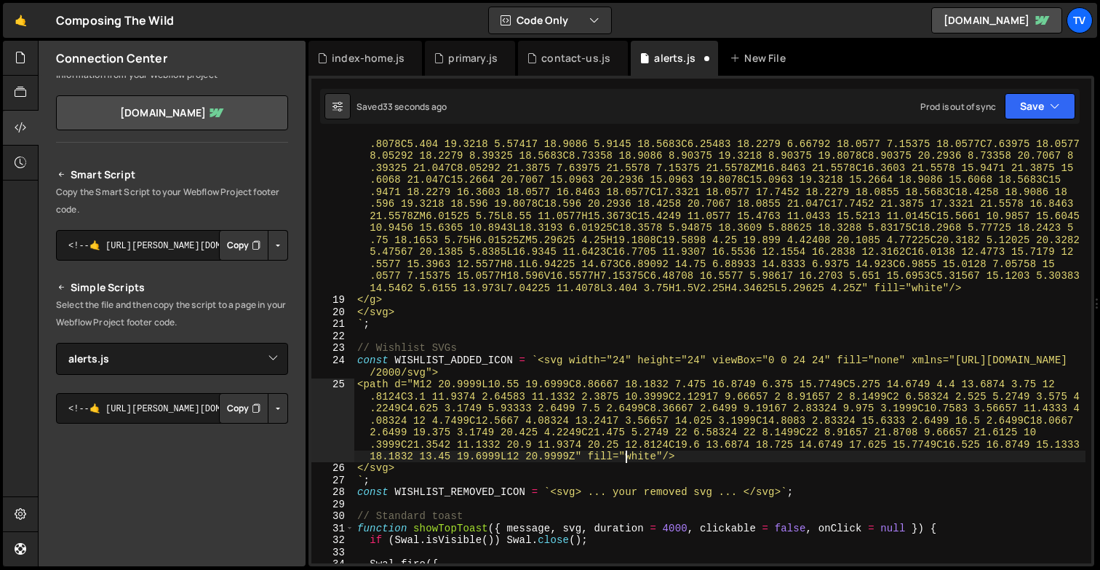
scroll to position [382, 0]
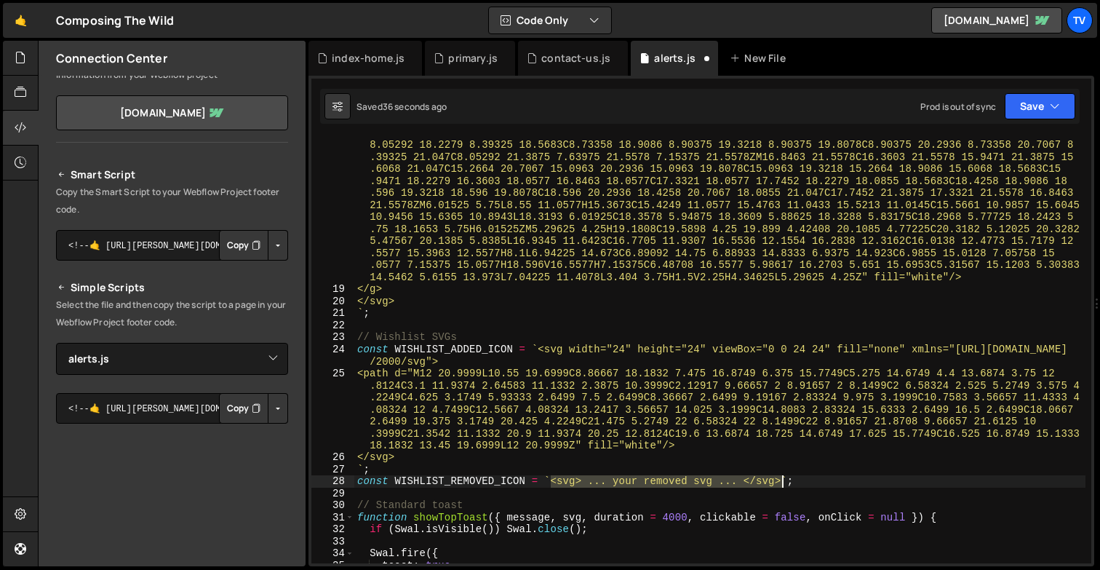
drag, startPoint x: 553, startPoint y: 482, endPoint x: 781, endPoint y: 478, distance: 228.5
click at [781, 478] on div "<path d="M7.15375 21.5578C6.66792 21.5578 6.25483 21.3875 5.9145 21.047C5.57417…" at bounding box center [719, 418] width 731 height 607
paste textarea
type textarea "`;"
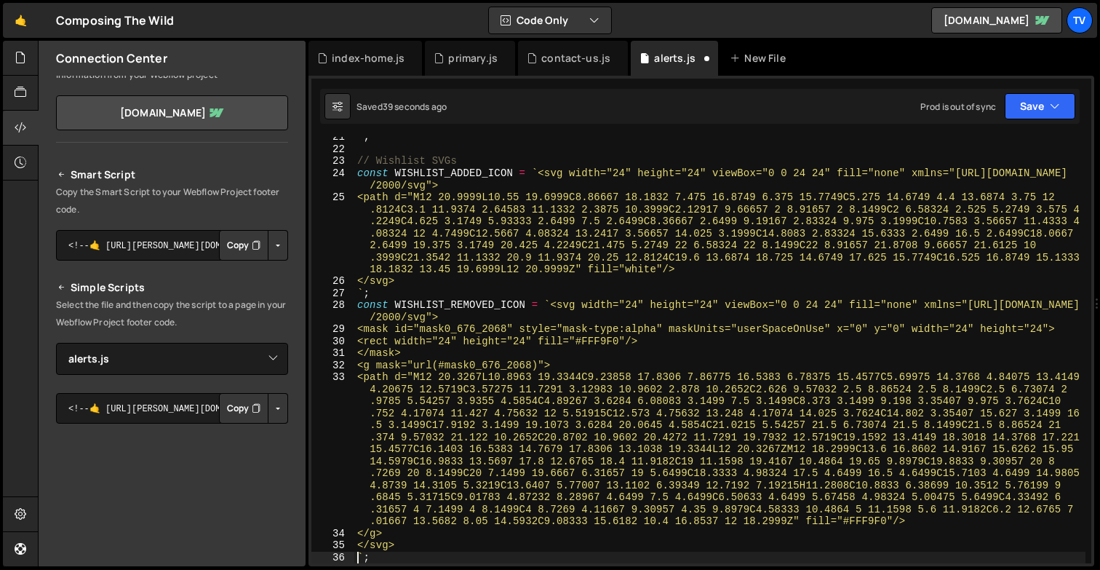
click at [866, 523] on div "` ; // Wishlist SVGs const WISHLIST_ADDED_ICON = ` <svg width="24" height="24" …" at bounding box center [719, 356] width 731 height 450
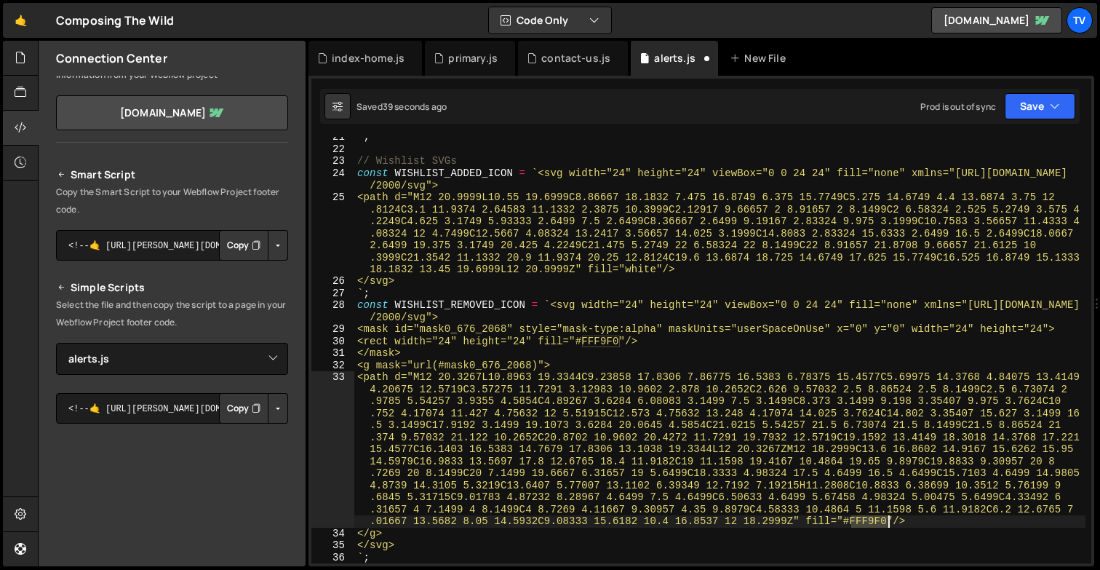
click at [866, 523] on div "` ; // Wishlist SVGs const WISHLIST_ADDED_ICON = ` <svg width="24" height="24" …" at bounding box center [719, 356] width 731 height 450
click at [866, 522] on div "` ; // Wishlist SVGs const WISHLIST_ADDED_ICON = ` <svg width="24" height="24" …" at bounding box center [719, 350] width 731 height 426
click at [866, 522] on div "` ; // Wishlist SVGs const WISHLIST_ADDED_ICON = ` <svg width="24" height="24" …" at bounding box center [719, 356] width 731 height 450
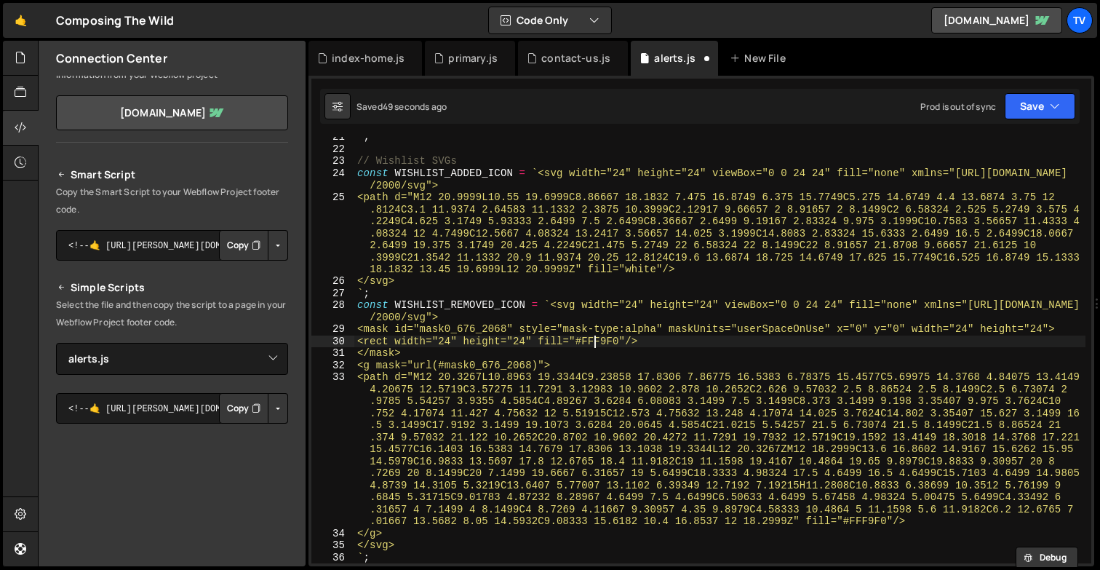
click at [591, 346] on div "` ; // Wishlist SVGs const WISHLIST_ADDED_ICON = ` <svg width="24" height="24" …" at bounding box center [719, 356] width 731 height 450
type textarea "<rect width="24" height="24" fill="#FFF9F0"/>"
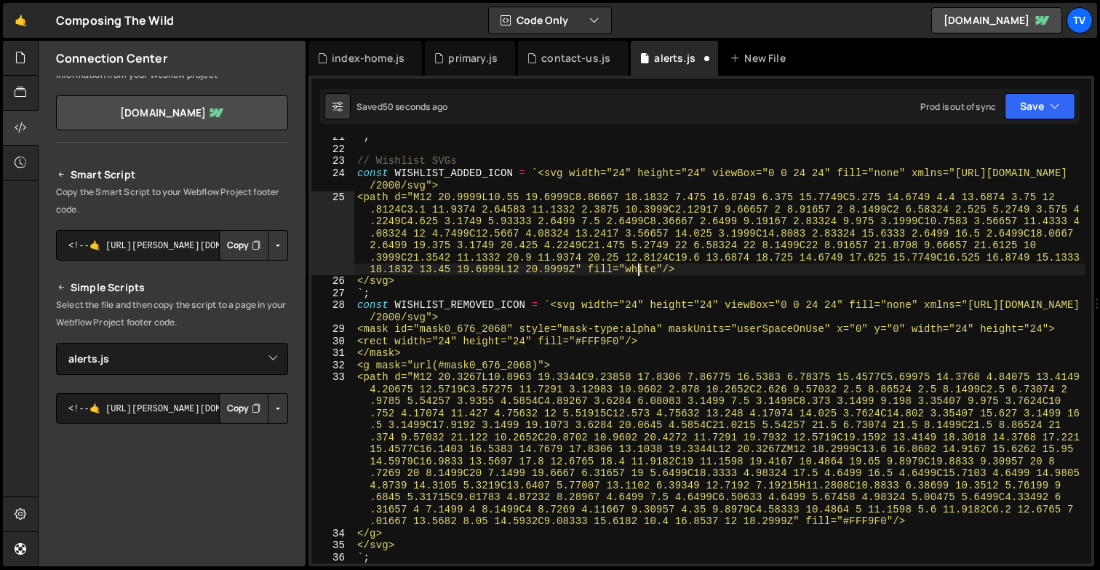
click at [640, 268] on div "` ; // Wishlist SVGs const WISHLIST_ADDED_ICON = ` <svg width="24" height="24" …" at bounding box center [719, 356] width 731 height 450
click at [623, 269] on div "` ; // Wishlist SVGs const WISHLIST_ADDED_ICON = ` <svg width="24" height="24" …" at bounding box center [719, 356] width 731 height 450
type textarea "#"
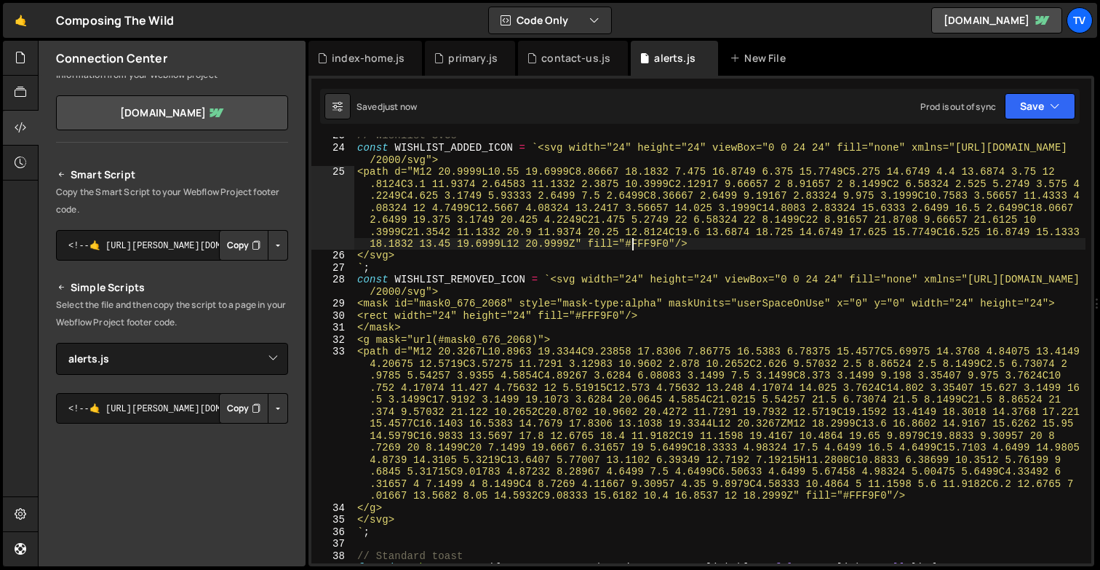
click at [358, 535] on div "// Wishlist SVGs const WISHLIST_ADDED_ICON = ` <svg width="24" height="24" view…" at bounding box center [719, 354] width 731 height 450
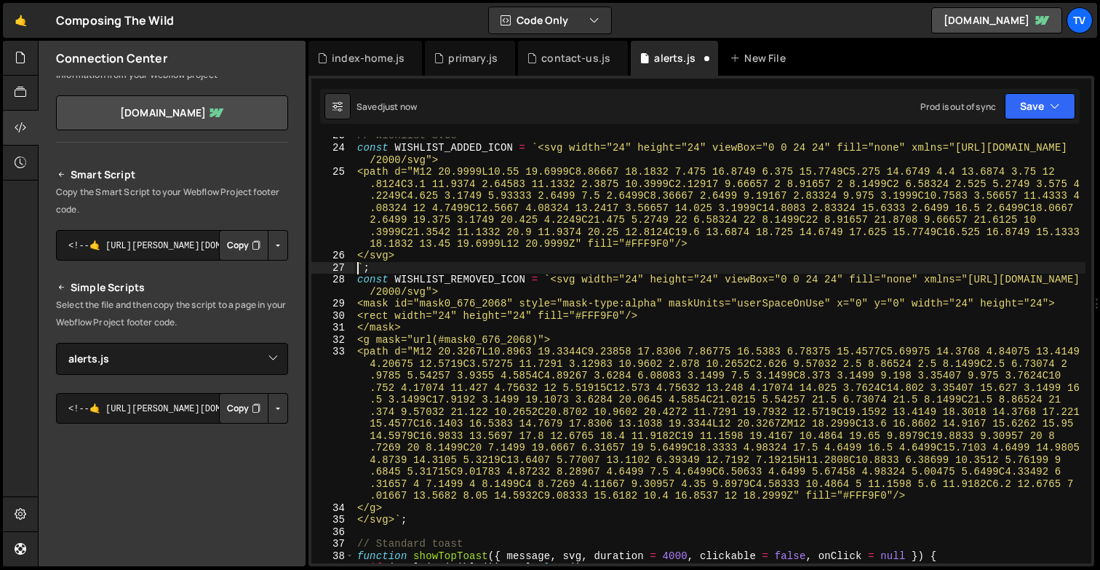
click at [356, 268] on div "// Wishlist SVGs const WISHLIST_ADDED_ICON = ` <svg width="24" height="24" view…" at bounding box center [719, 354] width 731 height 450
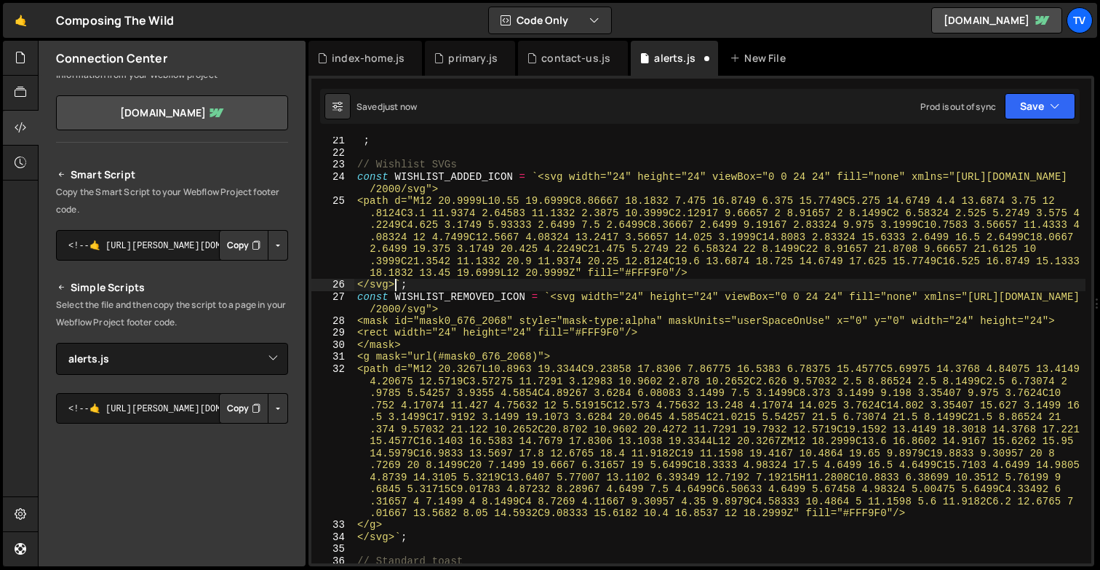
scroll to position [551, 0]
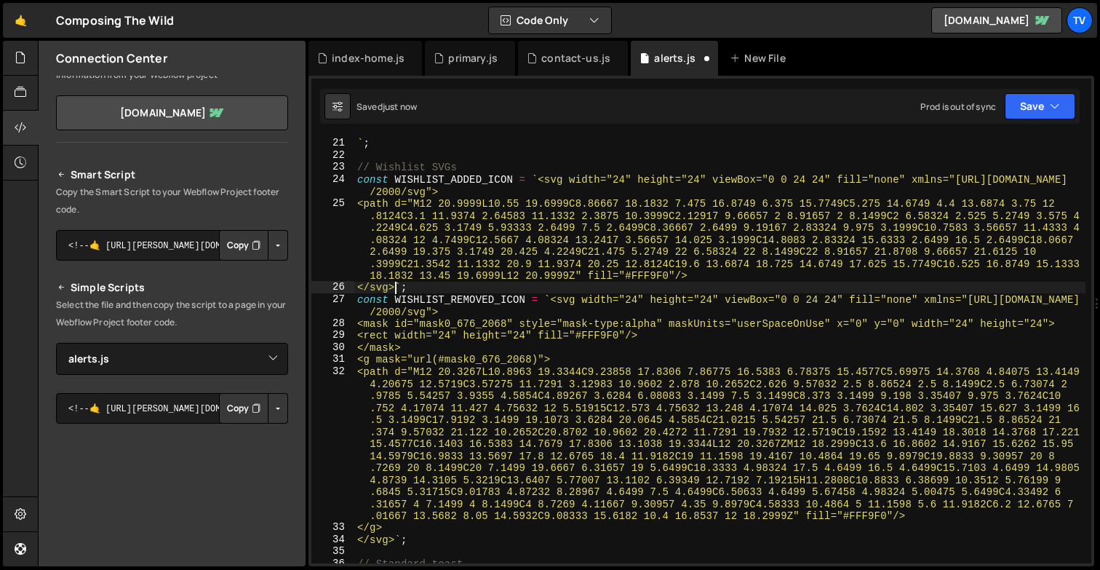
click at [415, 293] on div "</svg> ` ; // Wishlist SVGs const WISHLIST_ADDED_ICON = ` <svg width="24" heigh…" at bounding box center [719, 350] width 731 height 450
click at [415, 292] on div "</svg> ` ; // Wishlist SVGs const WISHLIST_ADDED_ICON = ` <svg width="24" heigh…" at bounding box center [719, 350] width 731 height 450
type textarea "</svg>`;"
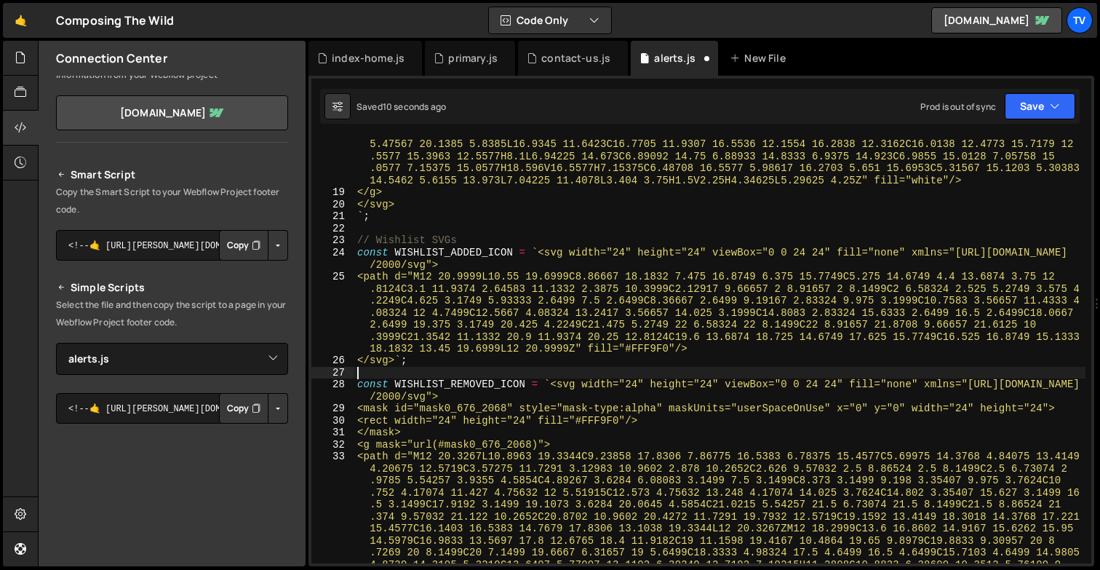
scroll to position [479, 0]
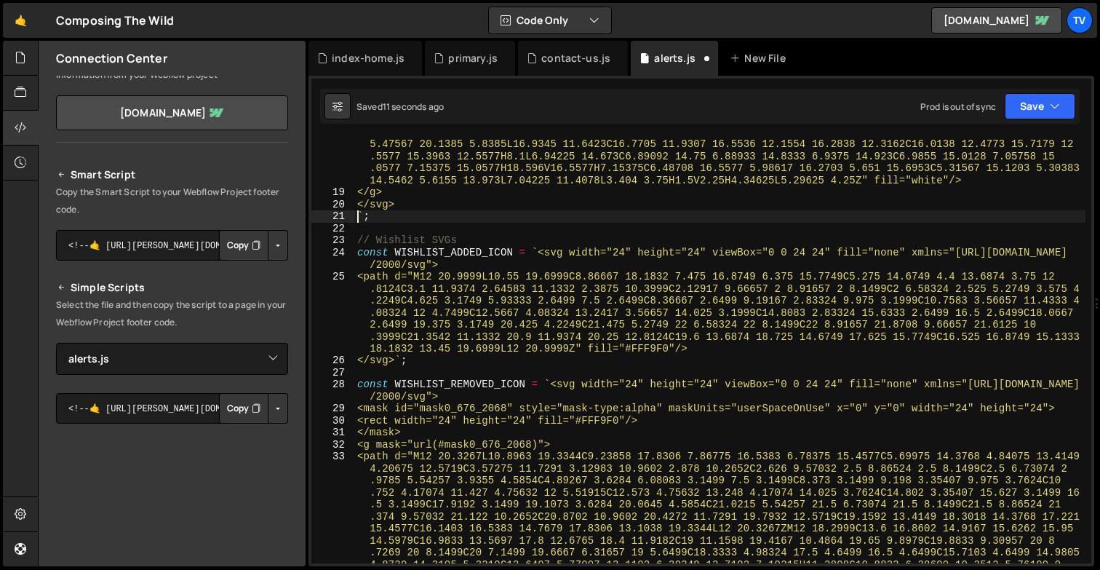
click at [358, 215] on div "<path d="M7.15375 21.5578C6.66792 21.5578 6.25483 21.3875 5.9145 21.047C5.57417…" at bounding box center [719, 393] width 731 height 751
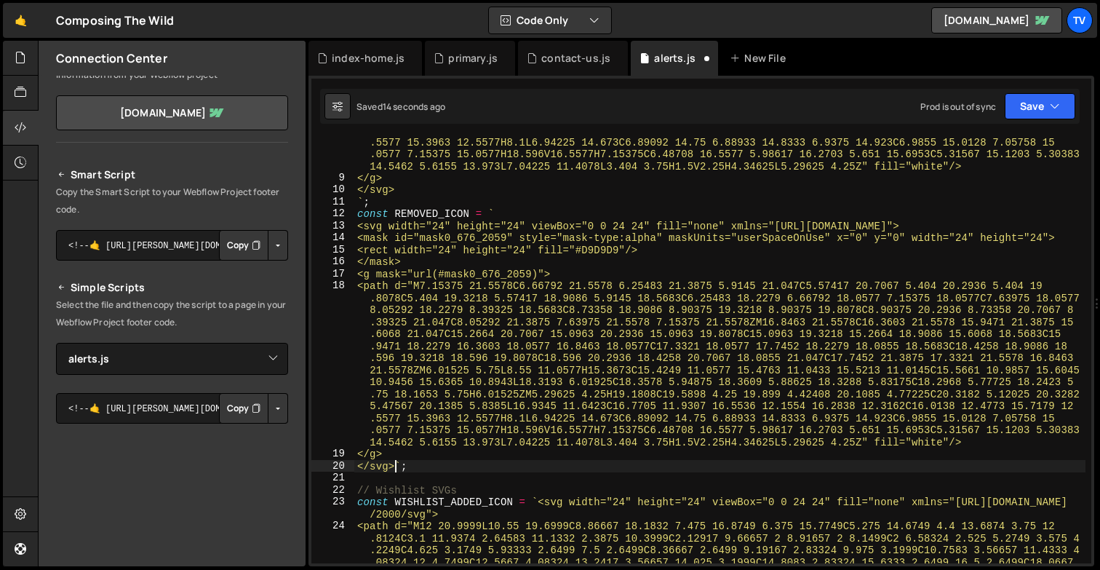
scroll to position [218, 0]
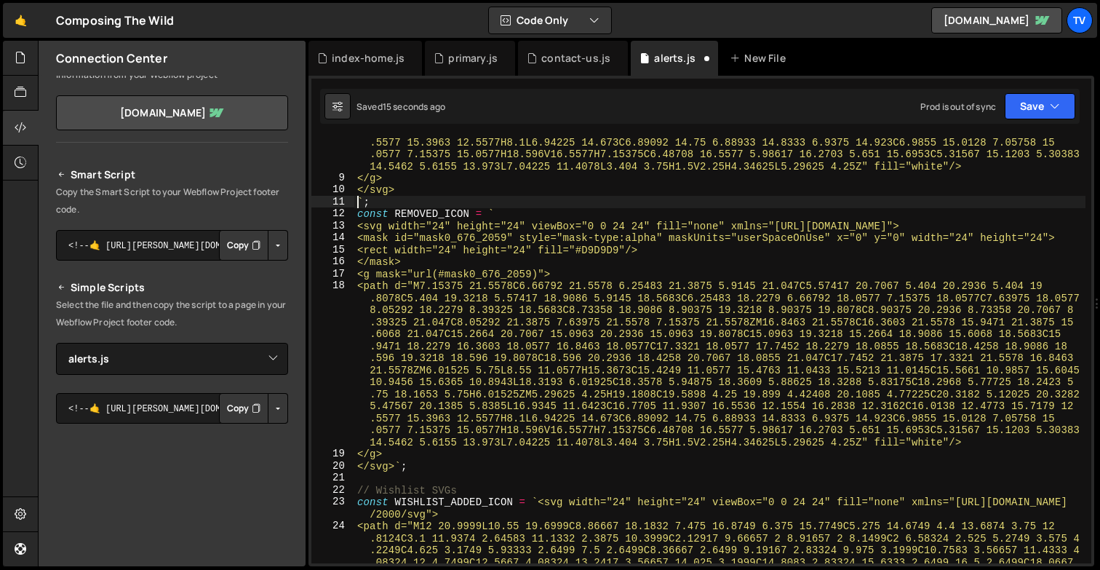
click at [356, 204] on div "<path d="M7.15375 21.5578C6.66792 21.5578 6.25483 21.3875 5.9145 21.047C5.57417…" at bounding box center [719, 343] width 731 height 679
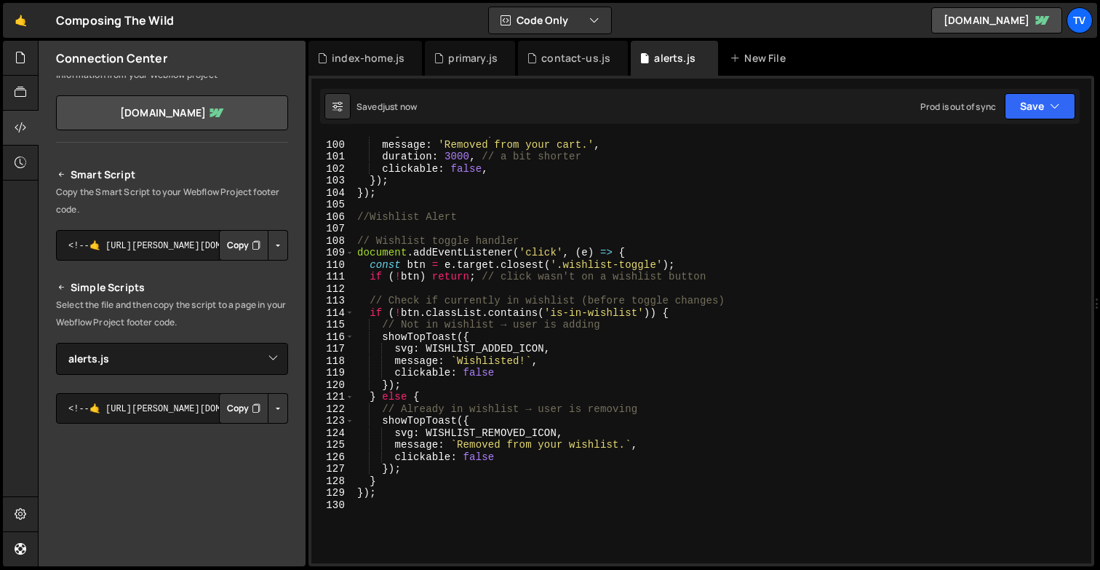
scroll to position [1739, 0]
click at [498, 247] on div "svg : REMOVED_ICON , message : 'Removed from your cart.' , duration : 3000 , //…" at bounding box center [719, 352] width 731 height 450
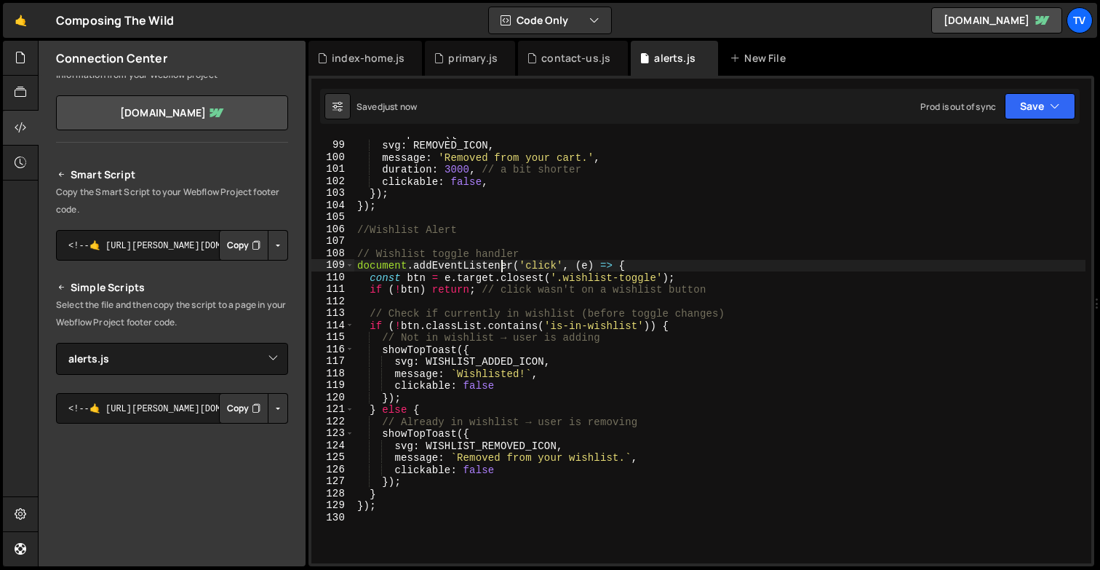
scroll to position [1726, 0]
drag, startPoint x: 561, startPoint y: 279, endPoint x: 658, endPoint y: 276, distance: 96.8
click at [658, 276] on div "showTopToast ({ svg : REMOVED_ICON , message : 'Removed from your cart.' , dura…" at bounding box center [719, 352] width 731 height 450
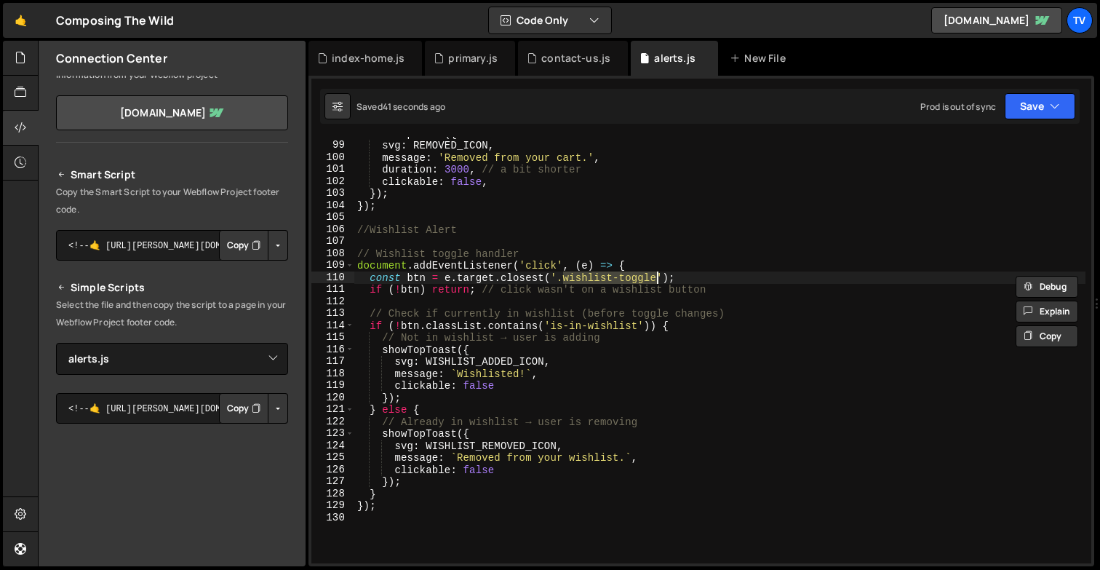
paste textarea "[wishlist-toggle]'"
click at [562, 280] on div "showTopToast ({ svg : REMOVED_ICON , message : 'Removed from your cart.' , dura…" at bounding box center [719, 352] width 731 height 450
click at [666, 277] on div "showTopToast ({ svg : REMOVED_ICON , message : 'Removed from your cart.' , dura…" at bounding box center [719, 352] width 731 height 450
click at [658, 281] on div "showTopToast ({ svg : REMOVED_ICON , message : 'Removed from your cart.' , dura…" at bounding box center [719, 352] width 731 height 450
click at [559, 279] on div "showTopToast ({ svg : REMOVED_ICON , message : 'Removed from your cart.' , dura…" at bounding box center [719, 352] width 731 height 450
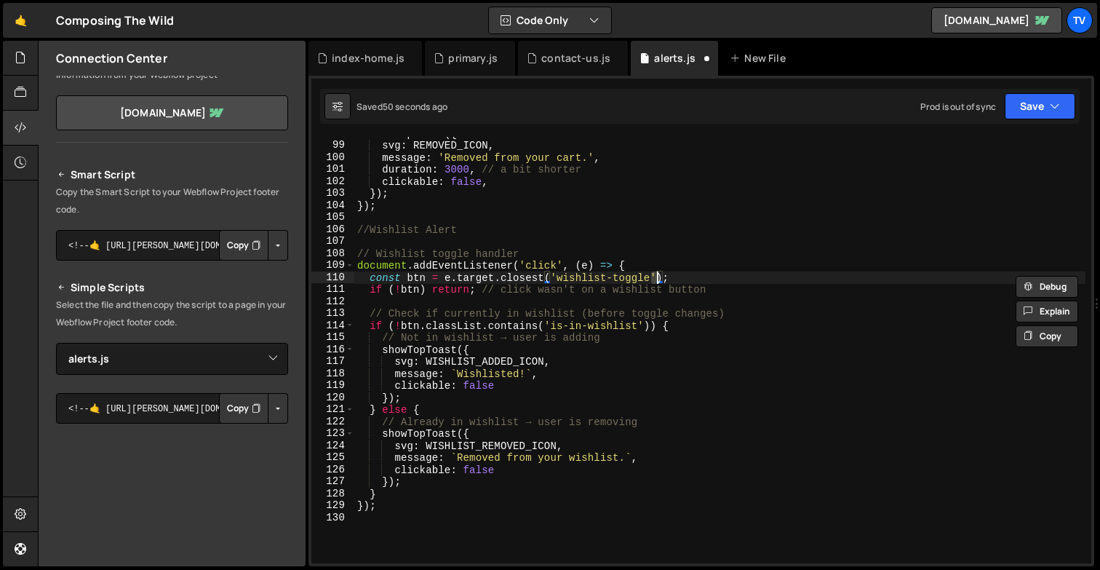
click at [536, 253] on div "showTopToast ({ svg : REMOVED_ICON , message : 'Removed from your cart.' , dura…" at bounding box center [719, 352] width 731 height 450
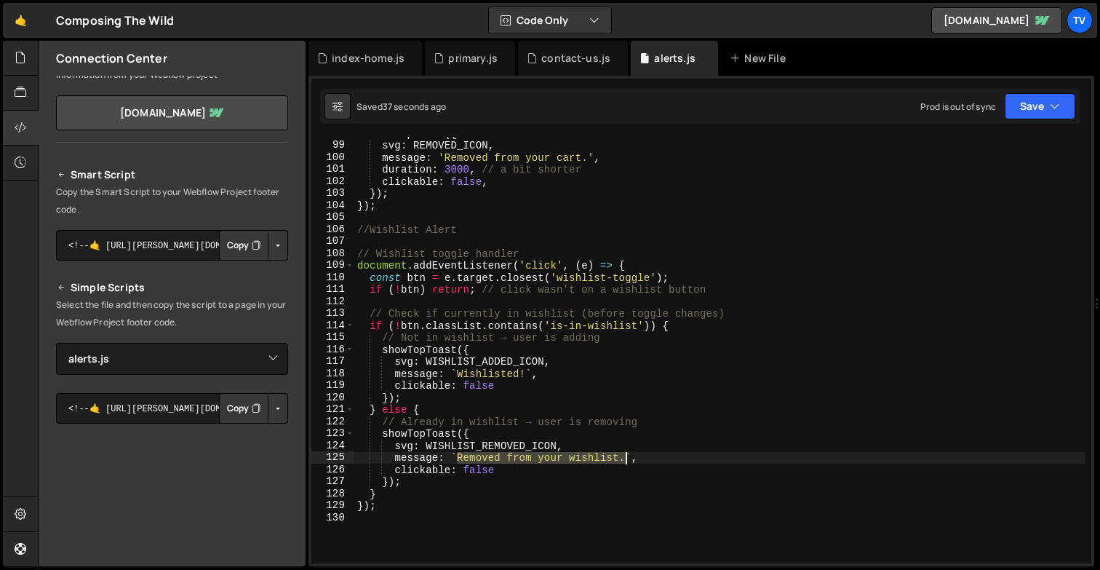
drag, startPoint x: 458, startPoint y: 458, endPoint x: 625, endPoint y: 457, distance: 167.3
click at [625, 457] on div "showTopToast ({ svg : REMOVED_ICON , message : 'Removed from your cart.' , dura…" at bounding box center [719, 352] width 731 height 450
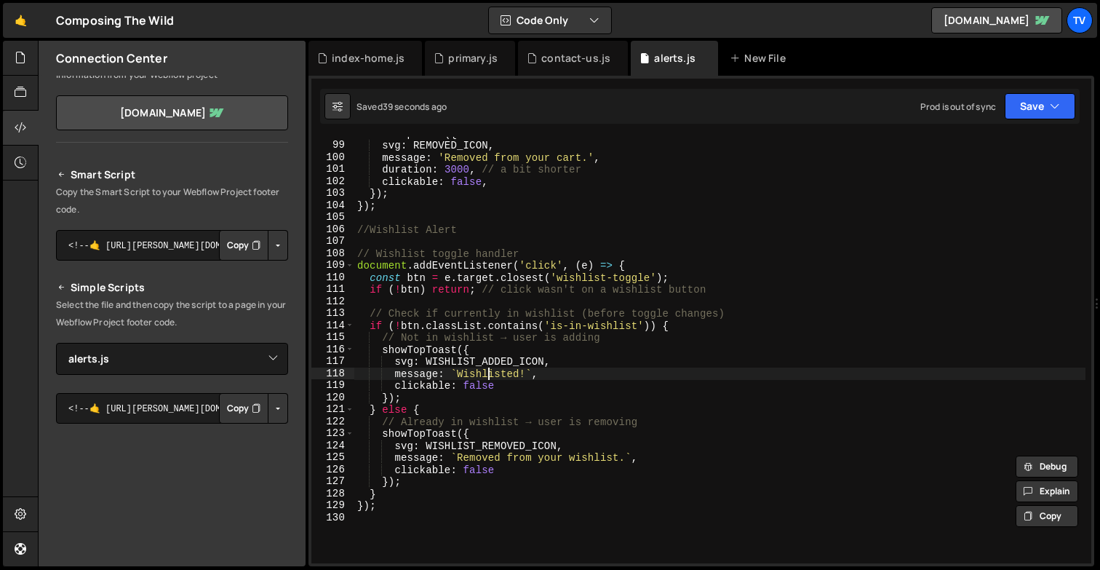
click at [490, 369] on div "showTopToast ({ svg : REMOVED_ICON , message : 'Removed from your cart.' , dura…" at bounding box center [719, 352] width 731 height 450
paste textarea "Removed from your wishlist."
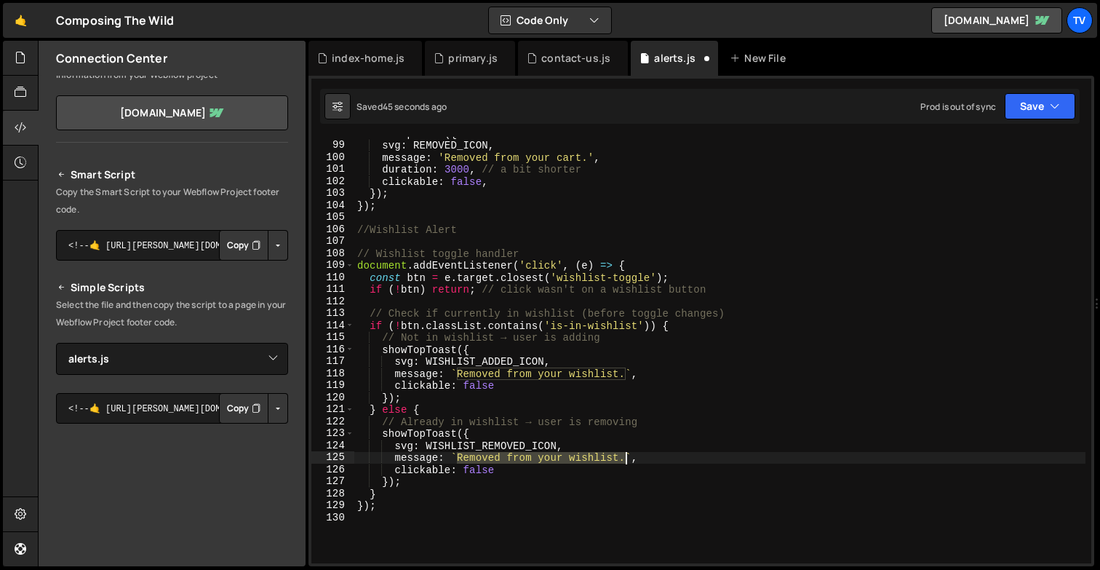
drag, startPoint x: 459, startPoint y: 460, endPoint x: 621, endPoint y: 458, distance: 162.2
click at [623, 459] on div "showTopToast ({ svg : REMOVED_ICON , message : 'Removed from your cart.' , dura…" at bounding box center [719, 352] width 731 height 450
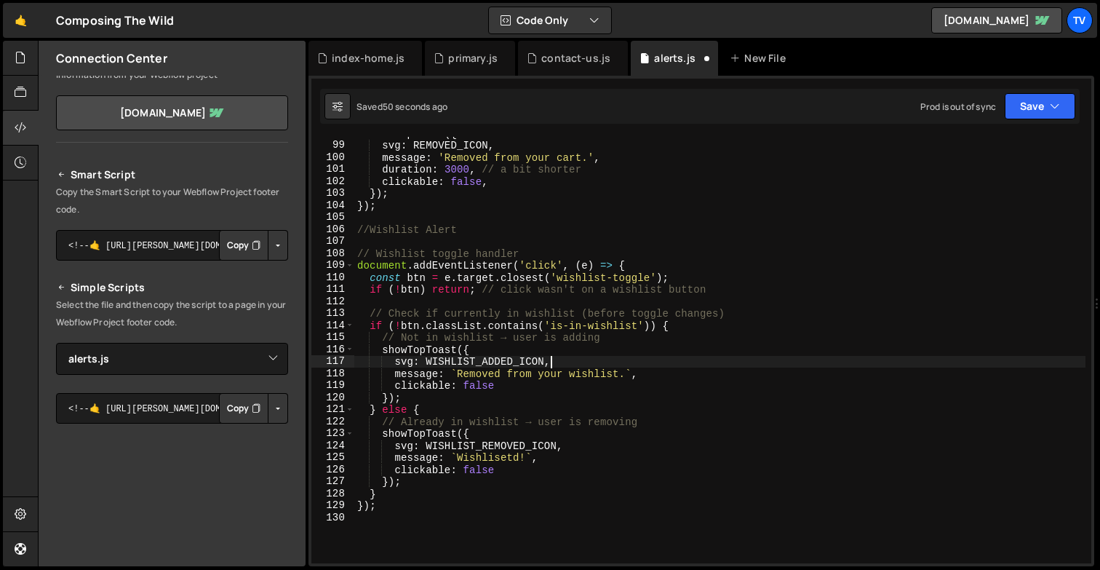
click at [594, 362] on div "showTopToast ({ svg : REMOVED_ICON , message : 'Removed from your cart.' , dura…" at bounding box center [719, 352] width 731 height 450
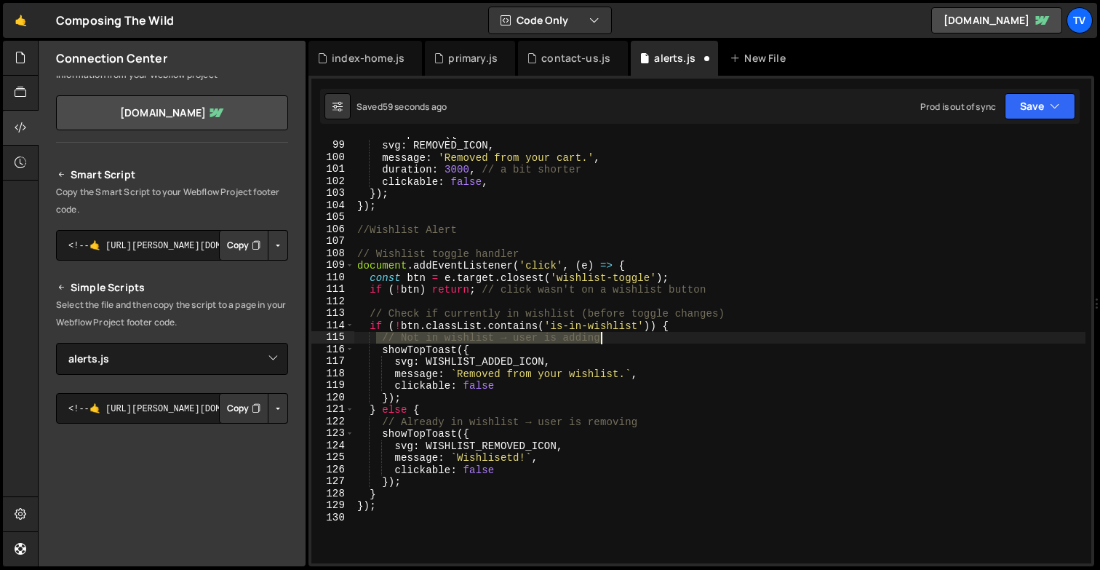
drag, startPoint x: 378, startPoint y: 341, endPoint x: 654, endPoint y: 338, distance: 276.5
click at [654, 338] on div "showTopToast ({ svg : REMOVED_ICON , message : 'Removed from your cart.' , dura…" at bounding box center [719, 352] width 731 height 450
type textarea "// Not in wishlist → user is adding"
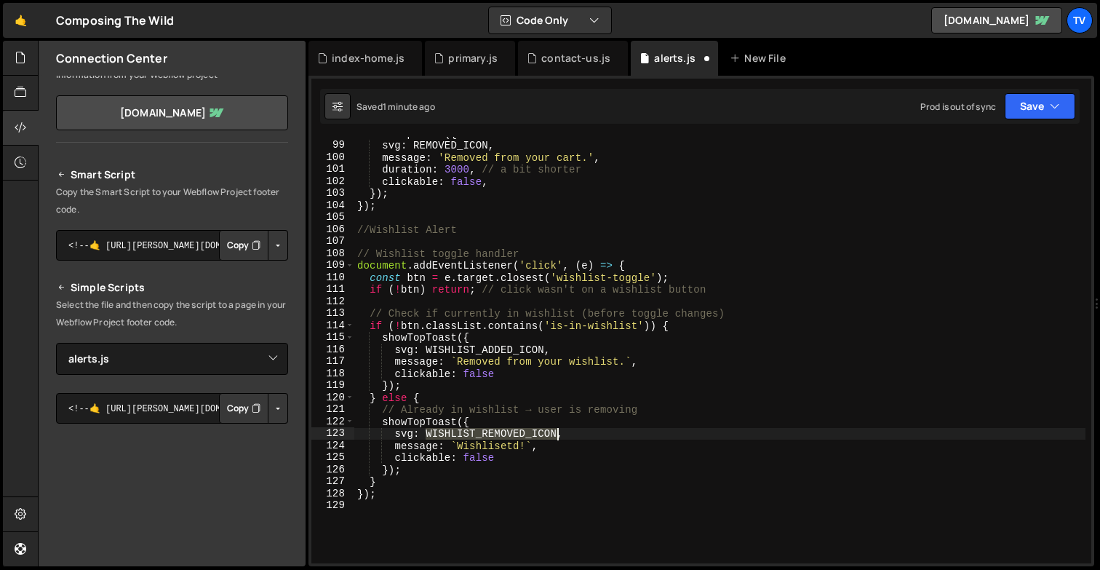
drag, startPoint x: 427, startPoint y: 435, endPoint x: 557, endPoint y: 434, distance: 129.5
click at [557, 434] on div "showTopToast ({ svg : REMOVED_ICON , message : 'Removed from your cart.' , dura…" at bounding box center [719, 352] width 731 height 450
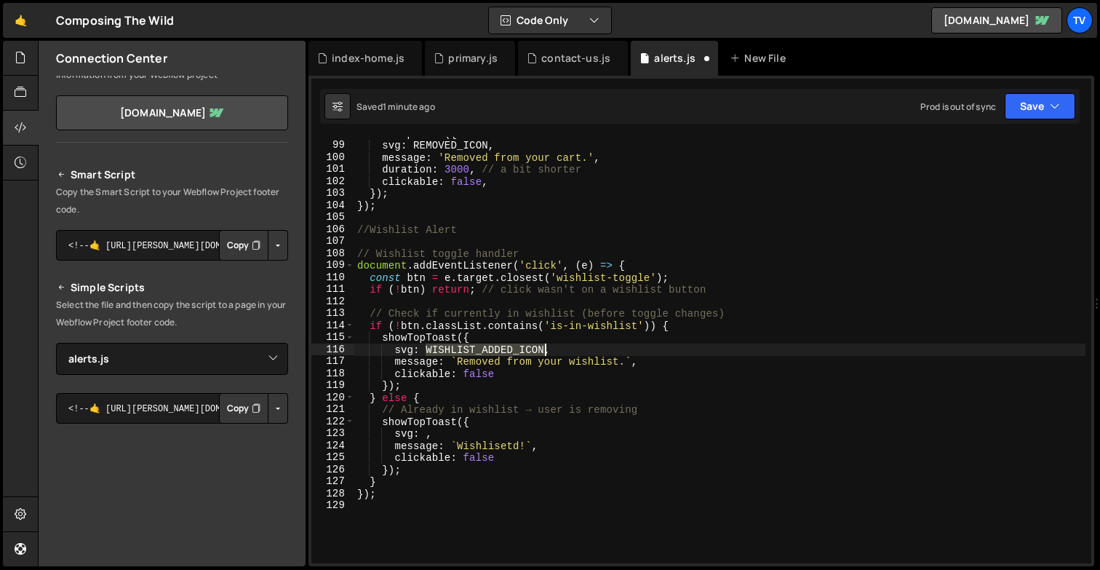
drag, startPoint x: 428, startPoint y: 351, endPoint x: 546, endPoint y: 353, distance: 118.6
click at [546, 353] on div "showTopToast ({ svg : REMOVED_ICON , message : 'Removed from your cart.' , dura…" at bounding box center [719, 352] width 731 height 450
paste textarea "REMOV"
click at [429, 434] on div "showTopToast ({ svg : REMOVED_ICON , message : 'Removed from your cart.' , dura…" at bounding box center [719, 352] width 731 height 450
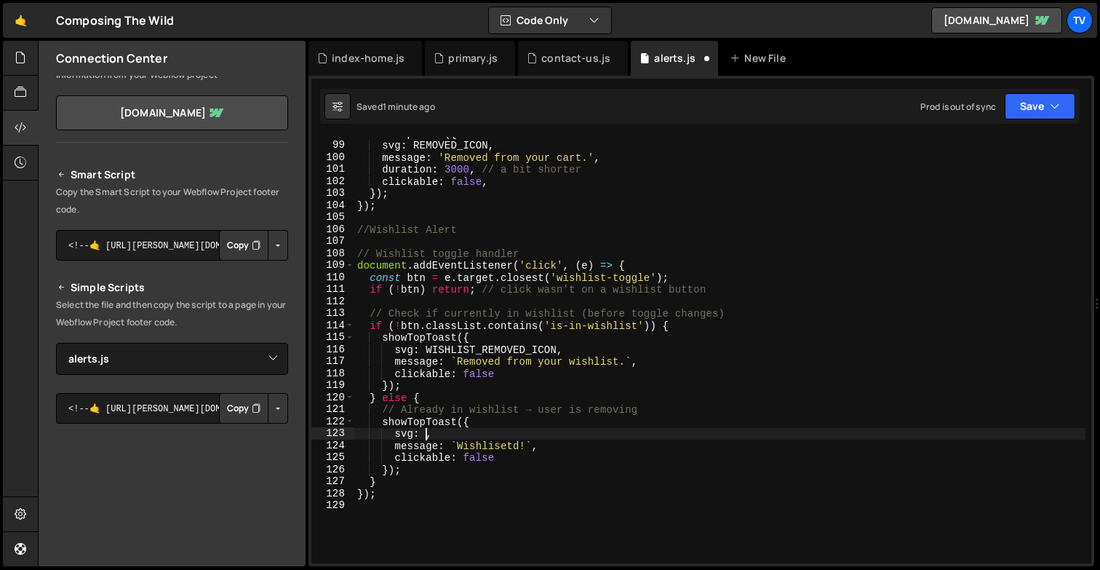
paste textarea "WISHLIST_REMOVED_ICON"
click at [504, 433] on div "showTopToast ({ svg : REMOVED_ICON , message : 'Removed from your cart.' , dura…" at bounding box center [719, 352] width 731 height 450
click at [530, 431] on div "showTopToast ({ svg : REMOVED_ICON , message : 'Removed from your cart.' , dura…" at bounding box center [719, 350] width 731 height 426
click at [528, 431] on div "showTopToast ({ svg : REMOVED_ICON , message : 'Removed from your cart.' , dura…" at bounding box center [719, 352] width 731 height 450
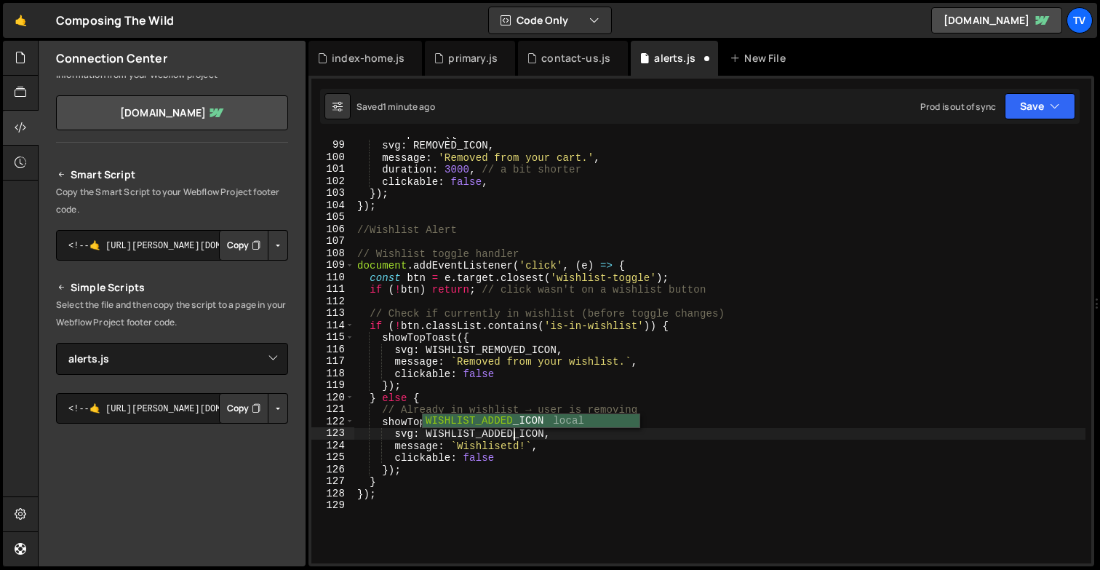
scroll to position [0, 10]
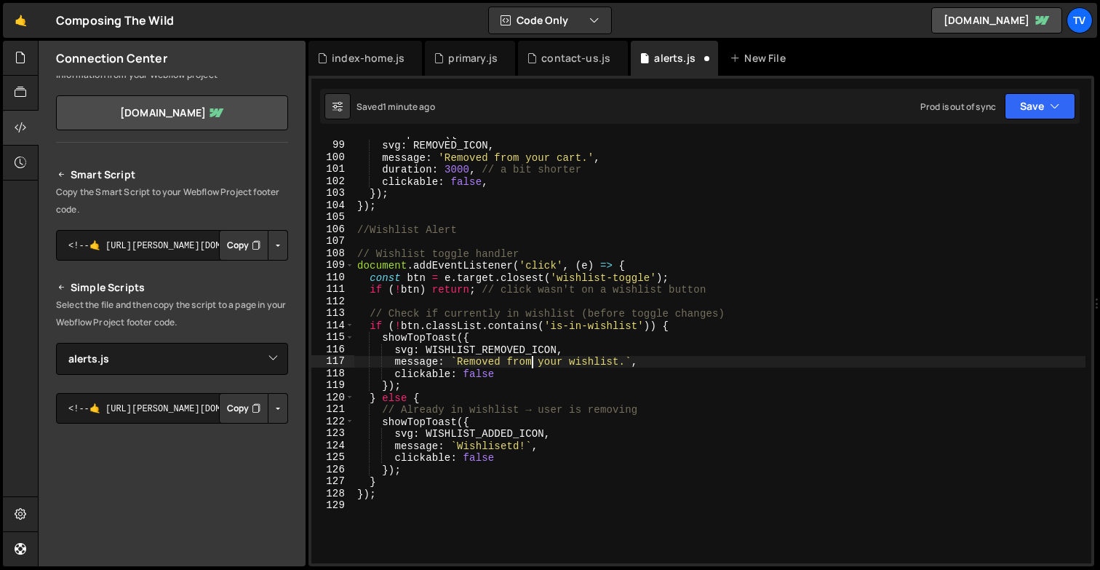
click at [533, 366] on div "showTopToast ({ svg : REMOVED_ICON , message : 'Removed from your cart.' , dura…" at bounding box center [719, 352] width 731 height 450
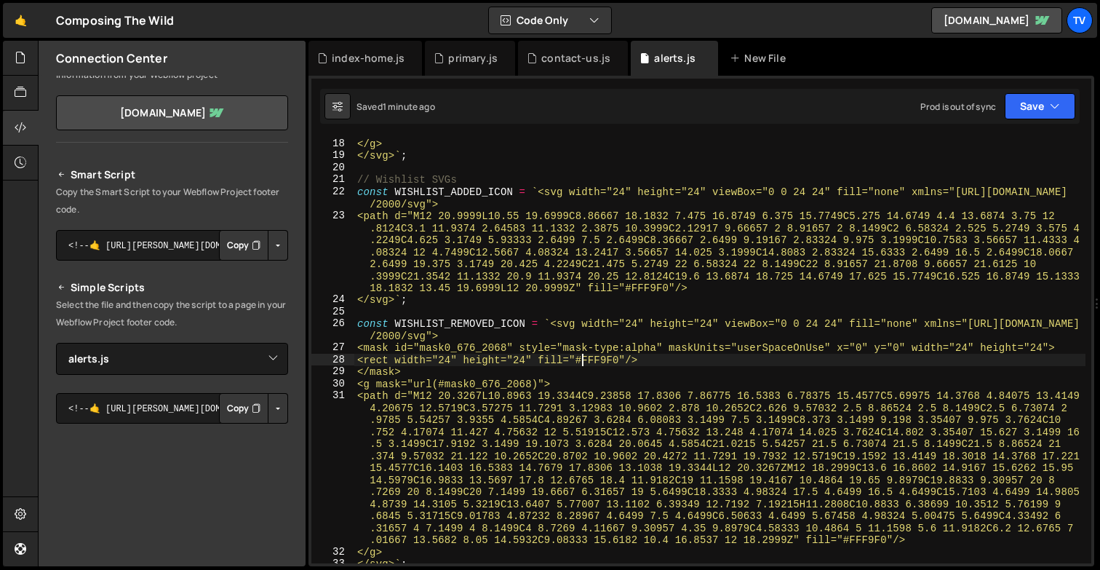
click at [582, 359] on div "<path d="M7.15375 21.5578C6.66792 21.5578 6.25483 21.3875 5.9145 21.047C5.57417…" at bounding box center [719, 272] width 731 height 607
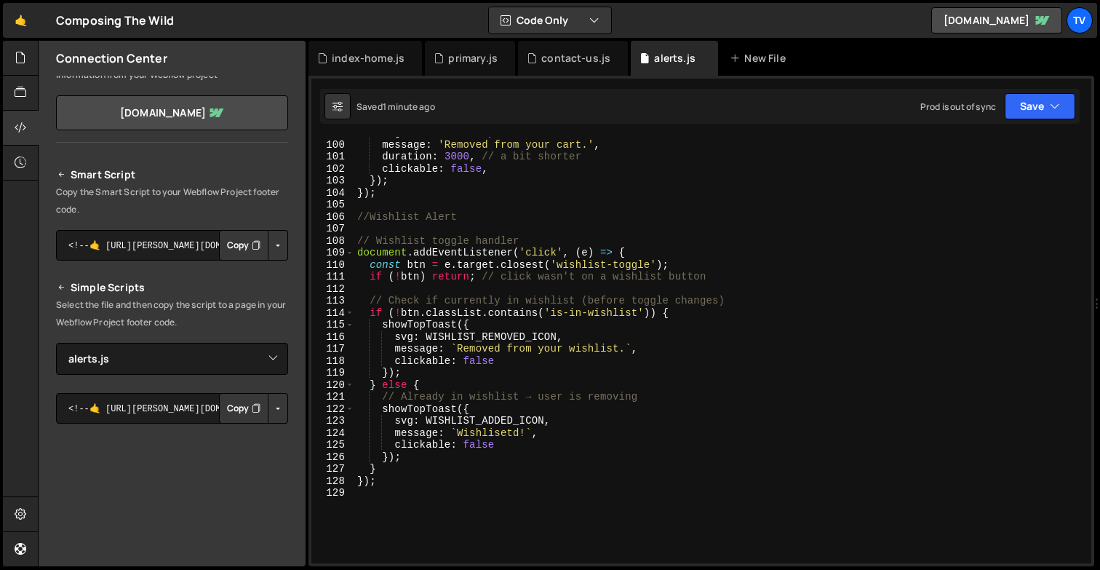
scroll to position [1739, 0]
click at [480, 374] on div "svg : REMOVED_ICON , message : 'Removed from your cart.' , duration : 3000 , //…" at bounding box center [719, 352] width 731 height 450
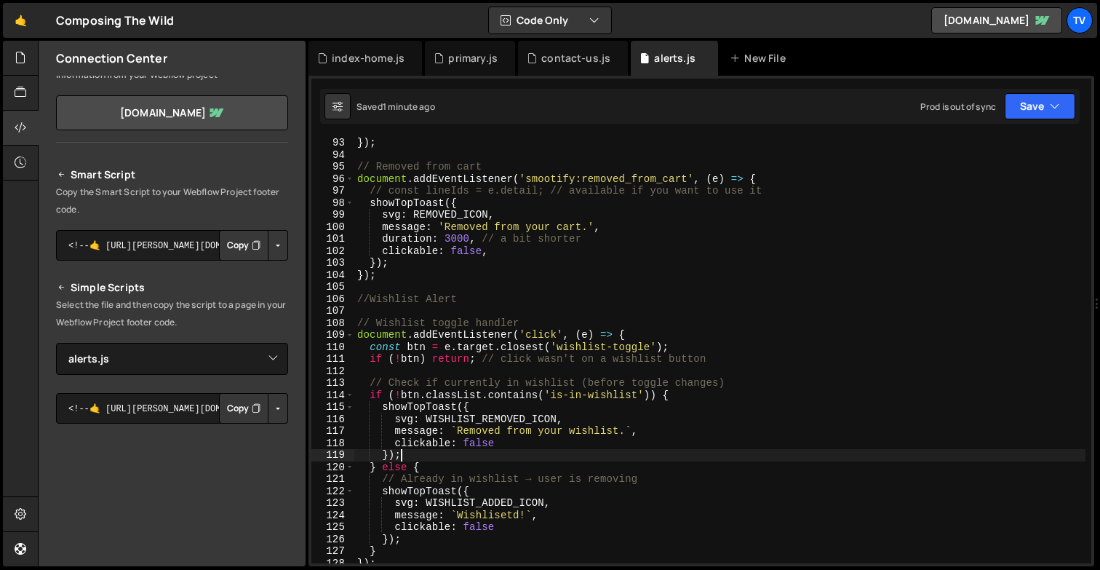
scroll to position [1657, 0]
drag, startPoint x: 382, startPoint y: 239, endPoint x: 587, endPoint y: 236, distance: 205.2
click at [587, 236] on div "}) ; // Removed from cart document . addEventListener ( 'smootify:removed_from_…" at bounding box center [719, 362] width 731 height 450
click at [534, 446] on div "}) ; // Removed from cart document . addEventListener ( 'smootify:removed_from_…" at bounding box center [719, 362] width 731 height 450
type textarea "clickable: false,"
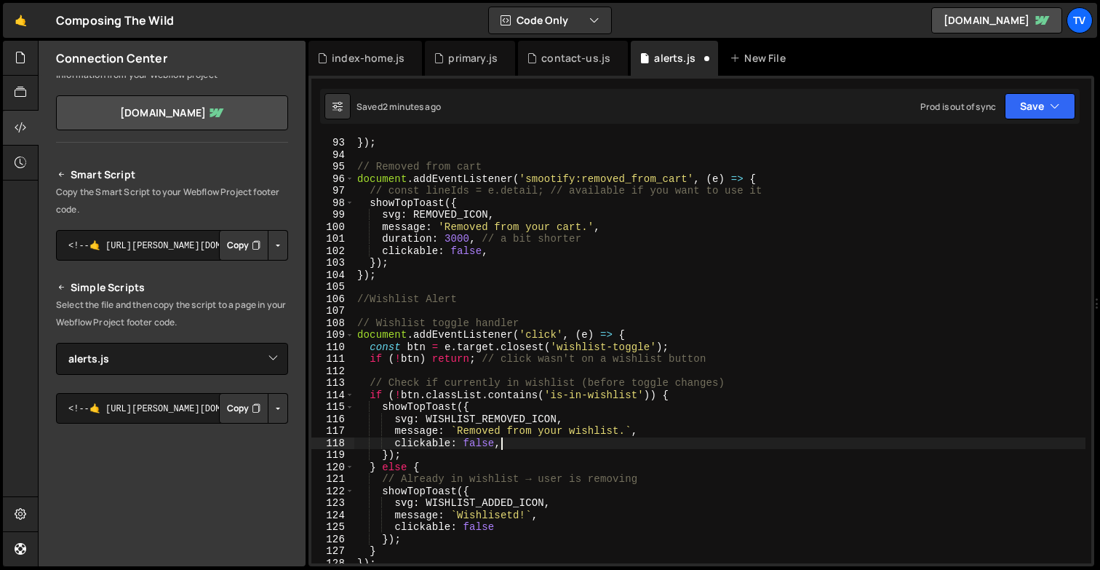
scroll to position [0, 1]
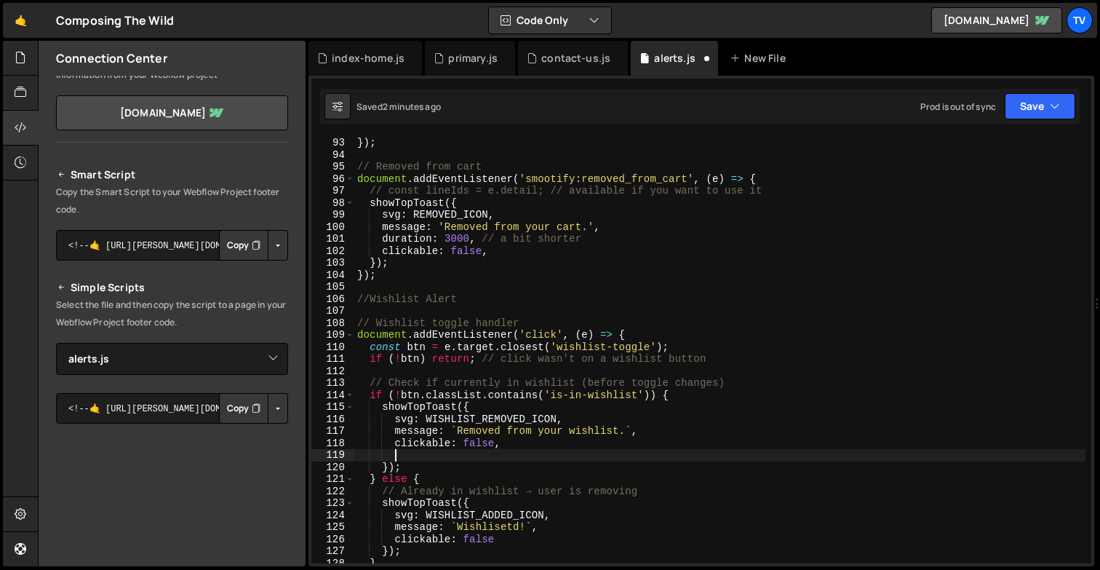
paste textarea "duration: 3000, // a bit shorter"
click at [461, 457] on div "}) ; // Removed from cart document . addEventListener ( 'smootify:removed_from_…" at bounding box center [719, 362] width 731 height 450
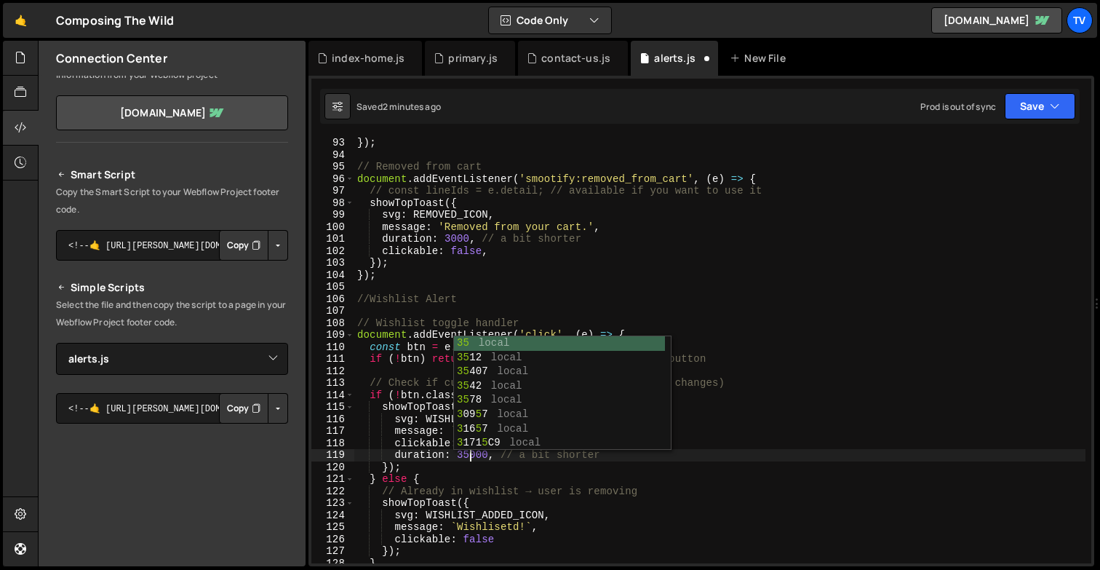
scroll to position [0, 7]
click at [519, 538] on div "}) ; // Removed from cart document . addEventListener ( 'smootify:removed_from_…" at bounding box center [719, 362] width 731 height 450
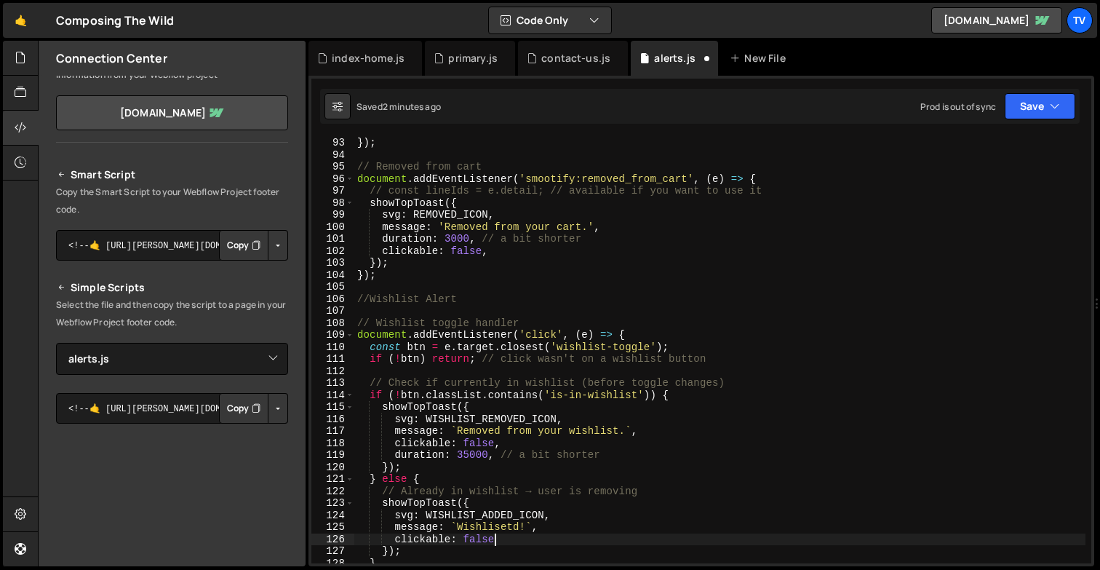
type textarea "clickable: false,"
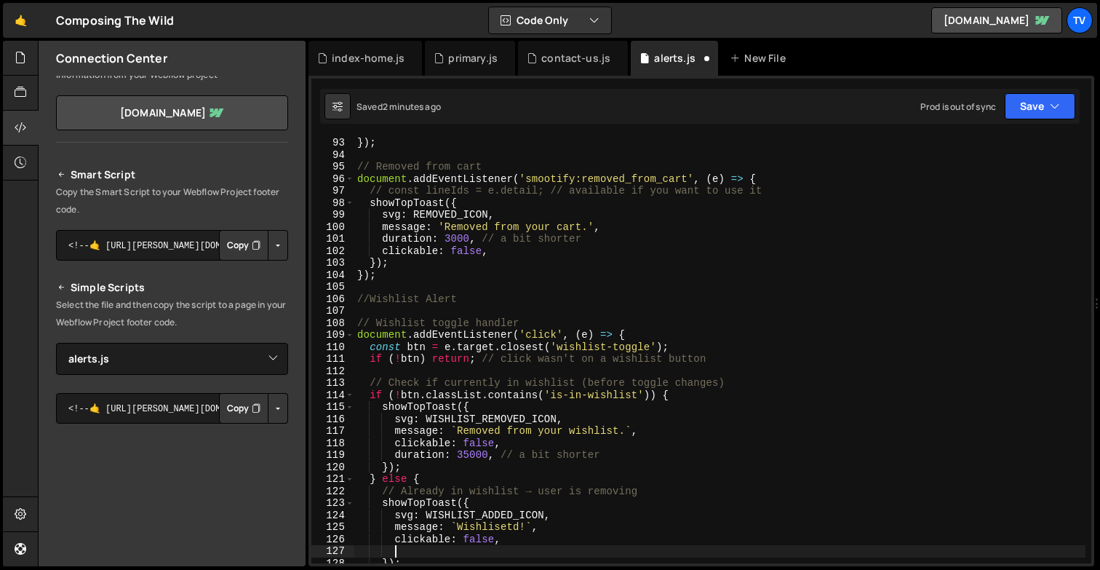
paste textarea "duration: 3000, // a bit shorter"
click at [475, 561] on div "}) ; // Removed from cart document . addEventListener ( 'smootify:removed_from_…" at bounding box center [719, 362] width 731 height 450
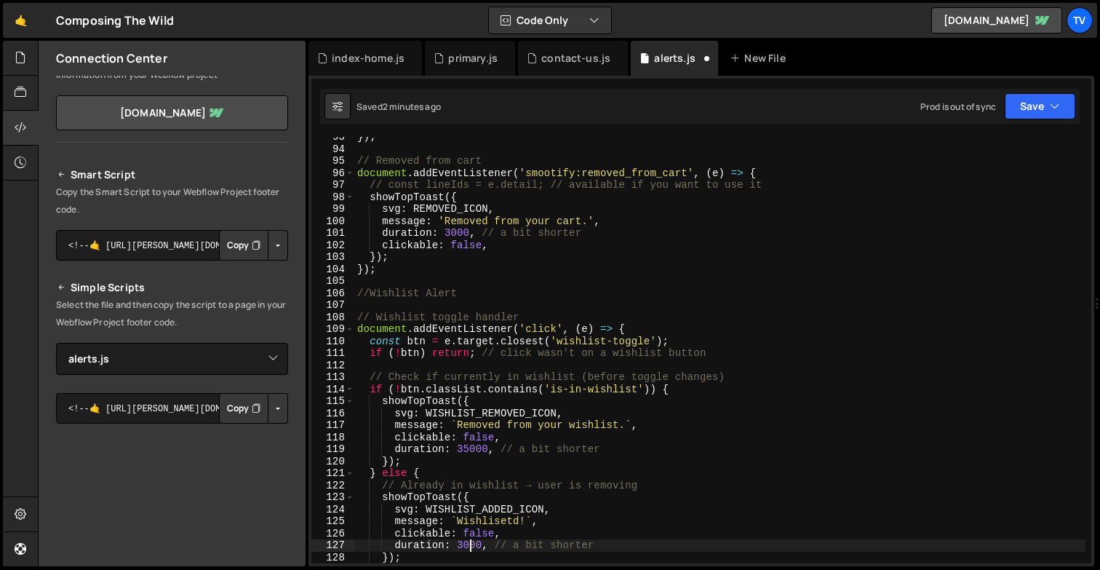
click at [468, 546] on div "}) ; // Removed from cart document . addEventListener ( 'smootify:removed_from_…" at bounding box center [719, 356] width 731 height 450
click at [476, 463] on div "}) ; // Removed from cart document . addEventListener ( 'smootify:removed_from_…" at bounding box center [719, 356] width 731 height 450
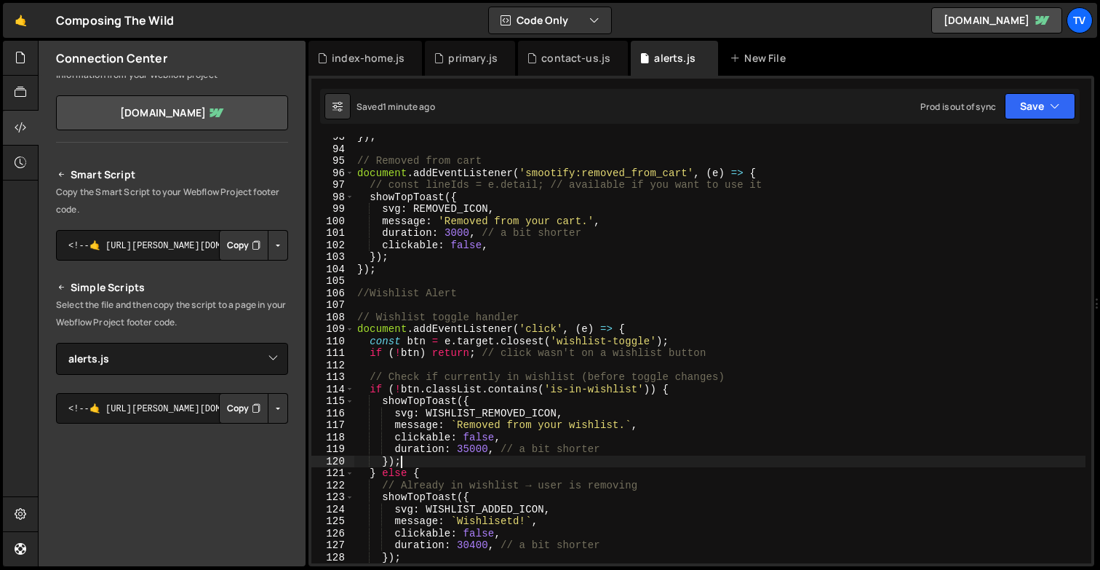
scroll to position [1905, 0]
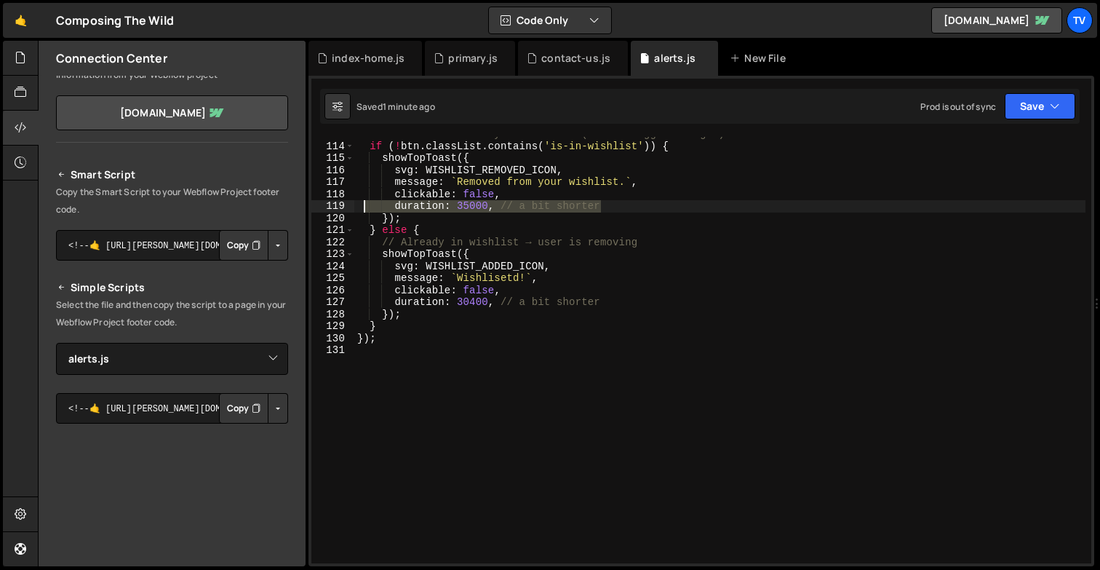
drag, startPoint x: 612, startPoint y: 202, endPoint x: 359, endPoint y: 202, distance: 253.2
click at [359, 202] on div "// Check if currently in wishlist (before toggle changes) if ( ! btn . classLis…" at bounding box center [719, 353] width 731 height 450
type textarea "duration: 35000, // a bit shorter"
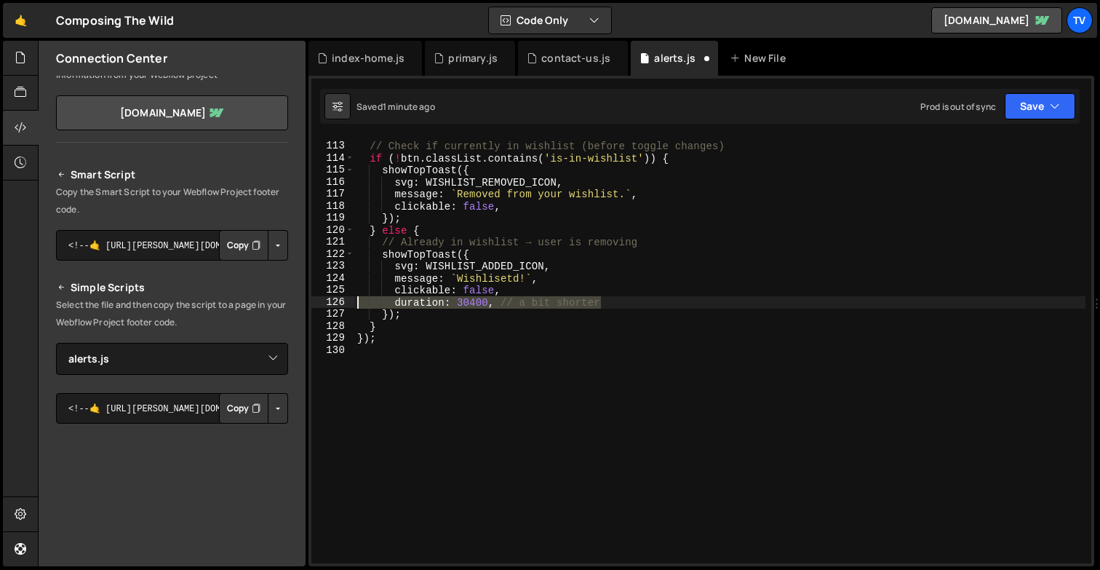
drag, startPoint x: 605, startPoint y: 304, endPoint x: 359, endPoint y: 306, distance: 246.6
click at [359, 306] on div "// Check if currently in wishlist (before toggle changes) if ( ! btn . classLis…" at bounding box center [719, 353] width 731 height 450
type textarea "duration: 30400, // a bit shorter"
type textarea "clickable: false,"
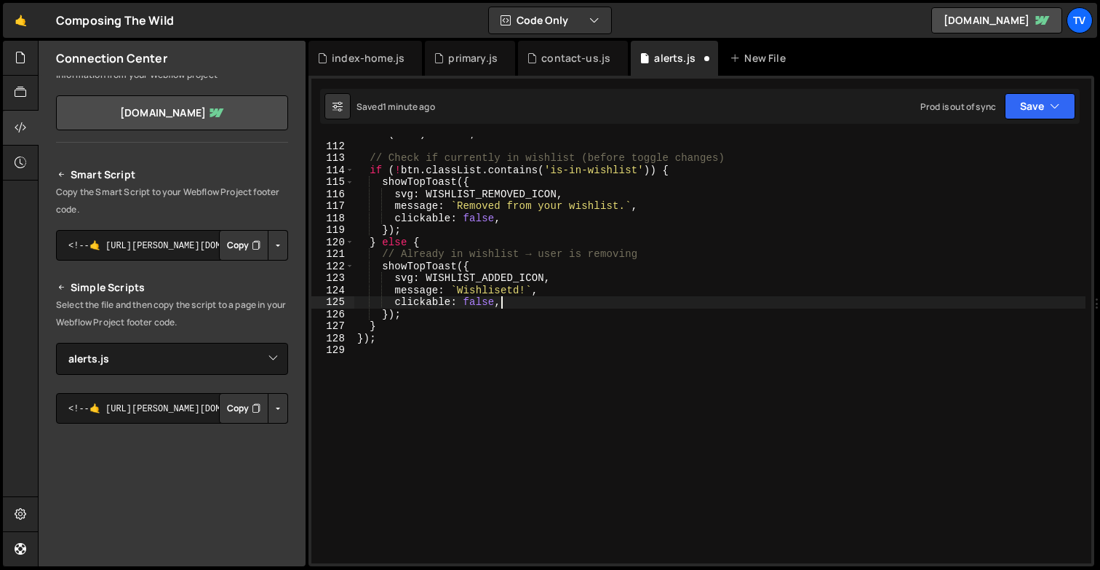
scroll to position [1881, 0]
click at [507, 220] on div "if ( ! btn ) return ; // click wasn't on a wishlist button // Check if currentl…" at bounding box center [719, 353] width 731 height 450
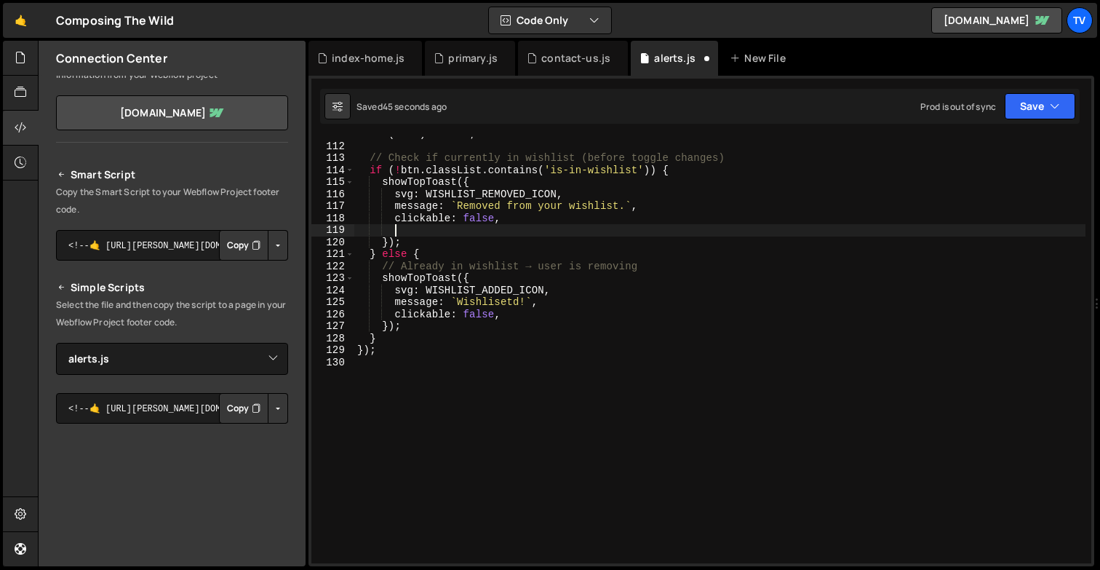
paste textarea "}"
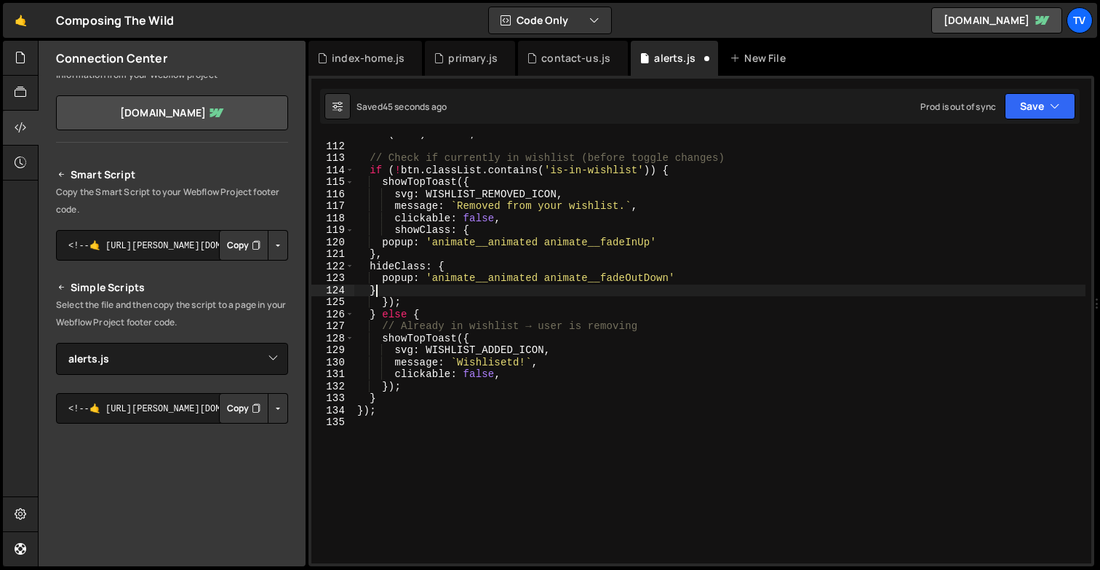
scroll to position [0, 1]
click at [533, 380] on div "if ( ! btn ) return ; // click wasn't on a wishlist button // Check if currentl…" at bounding box center [719, 353] width 731 height 450
type textarea "clickable: false,"
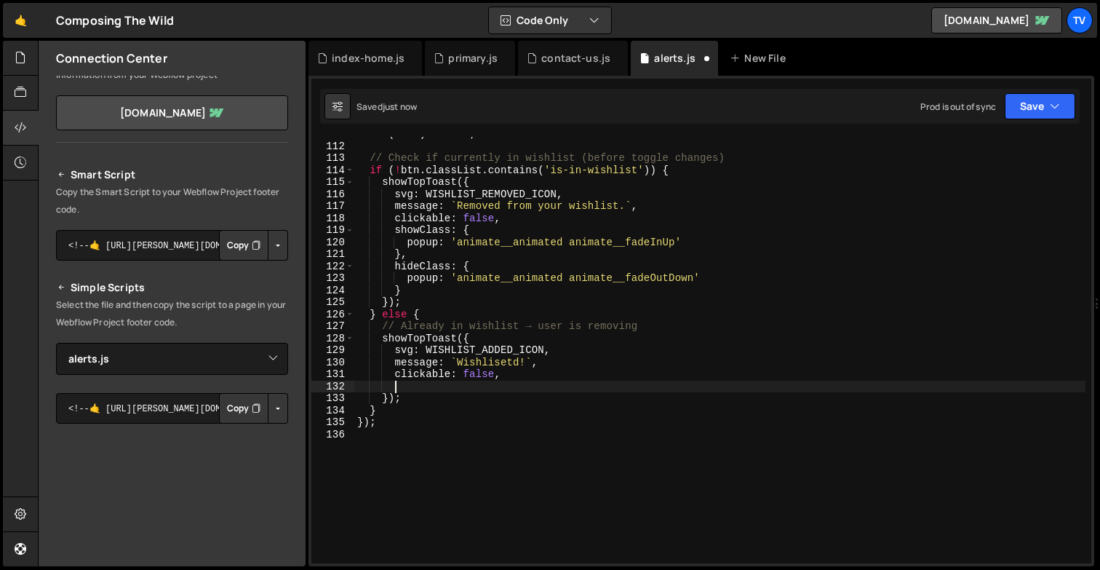
paste textarea "}"
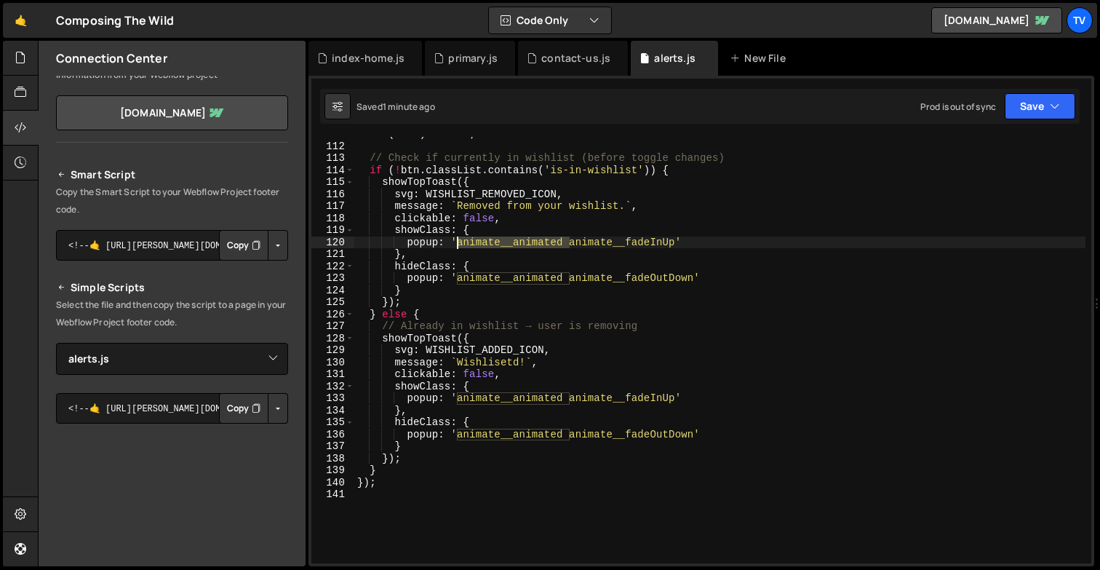
drag, startPoint x: 568, startPoint y: 243, endPoint x: 458, endPoint y: 242, distance: 109.9
click at [458, 242] on div "if ( ! btn ) return ; // click wasn't on a wishlist button // Check if currentl…" at bounding box center [719, 353] width 731 height 450
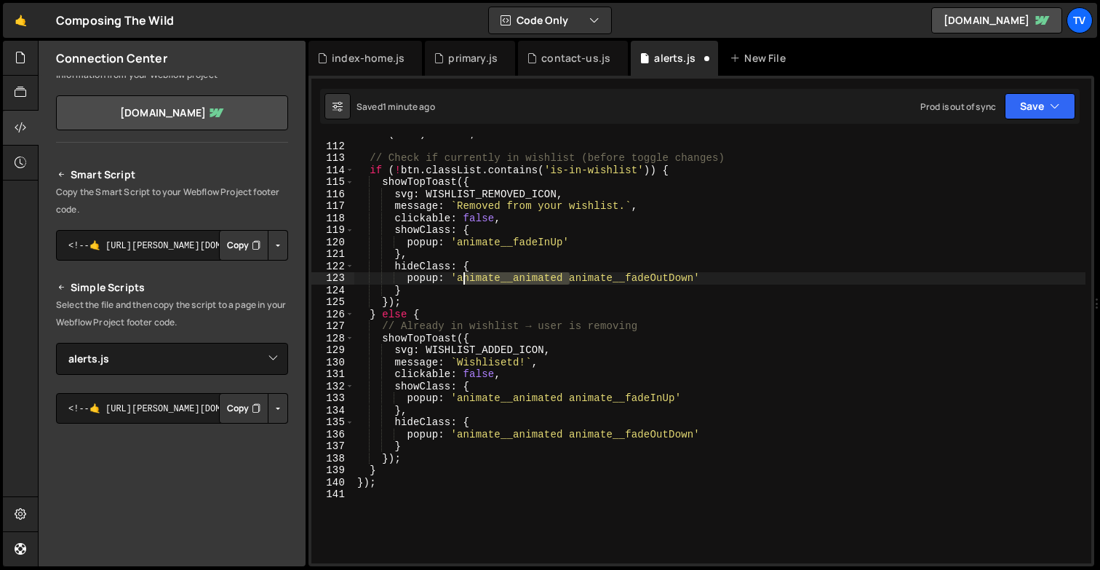
drag, startPoint x: 571, startPoint y: 277, endPoint x: 461, endPoint y: 276, distance: 110.6
click at [461, 276] on div "if ( ! btn ) return ; // click wasn't on a wishlist button // Check if currentl…" at bounding box center [719, 353] width 731 height 450
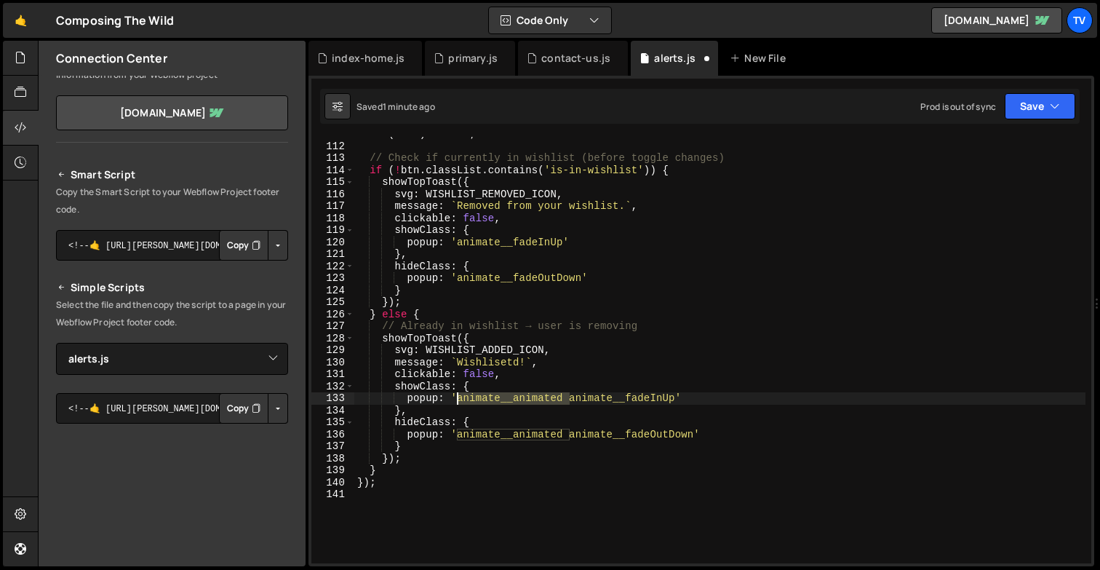
drag, startPoint x: 571, startPoint y: 396, endPoint x: 459, endPoint y: 396, distance: 112.0
click at [459, 396] on div "if ( ! btn ) return ; // click wasn't on a wishlist button // Check if currentl…" at bounding box center [719, 353] width 731 height 450
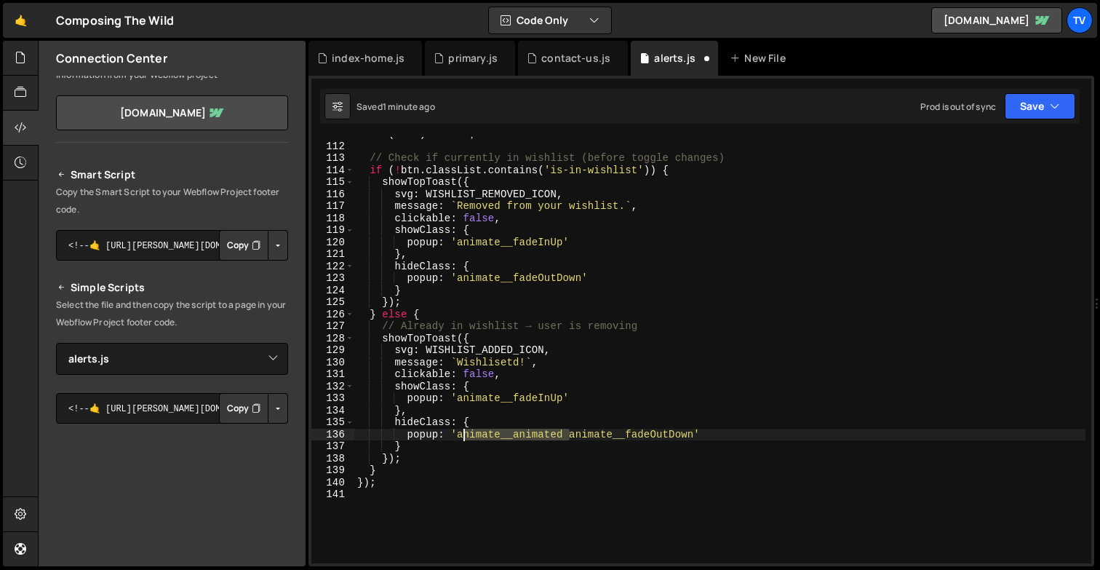
drag, startPoint x: 568, startPoint y: 438, endPoint x: 461, endPoint y: 433, distance: 107.1
click at [461, 433] on div "if ( ! btn ) return ; // click wasn't on a wishlist button // Check if currentl…" at bounding box center [719, 353] width 731 height 450
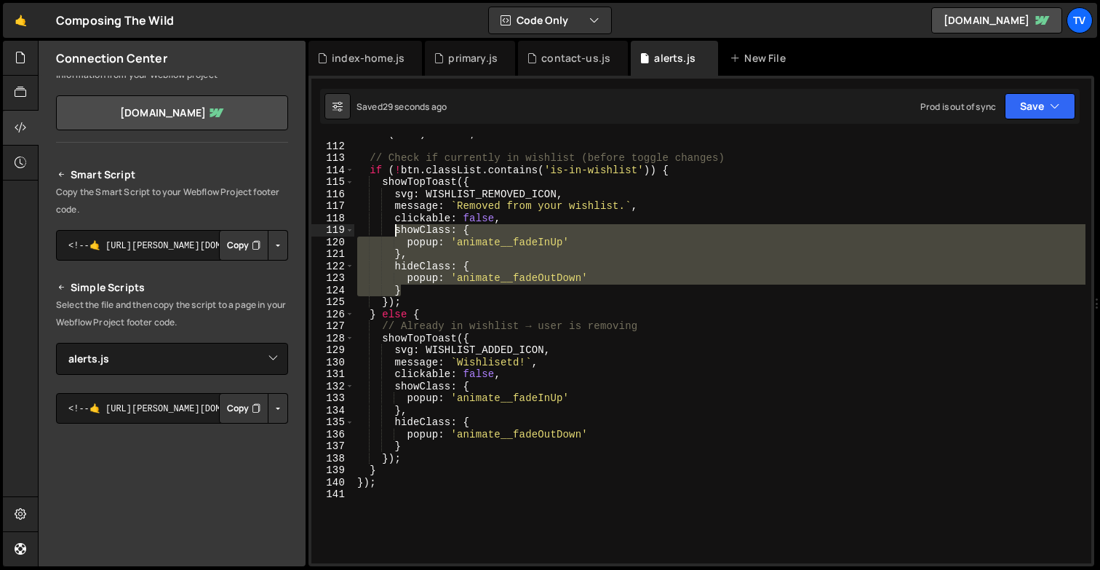
drag, startPoint x: 408, startPoint y: 294, endPoint x: 397, endPoint y: 229, distance: 65.7
click at [397, 229] on div "if ( ! btn ) return ; // click wasn't on a wishlist button // Check if currentl…" at bounding box center [719, 353] width 731 height 450
type textarea "showClass: { popup: 'animate__fadeInUp'"
